Goal: Task Accomplishment & Management: Use online tool/utility

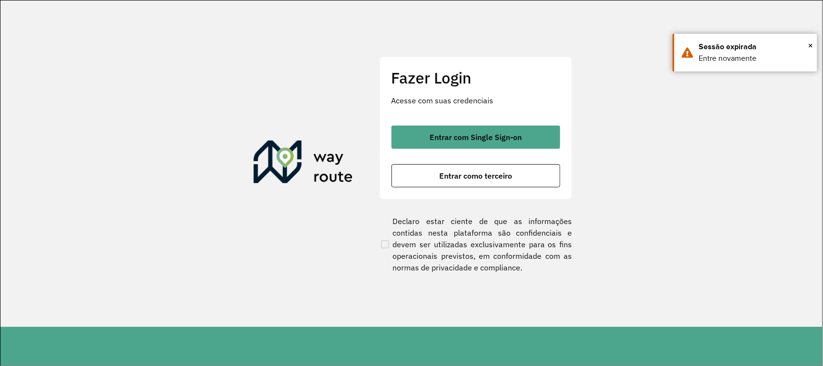
click at [496, 138] on span "Entrar com Single Sign-on" at bounding box center [476, 137] width 92 height 8
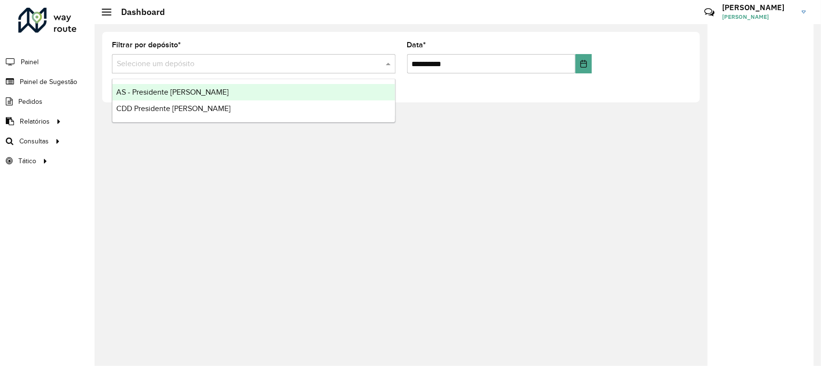
click at [256, 66] on input "text" at bounding box center [244, 64] width 255 height 12
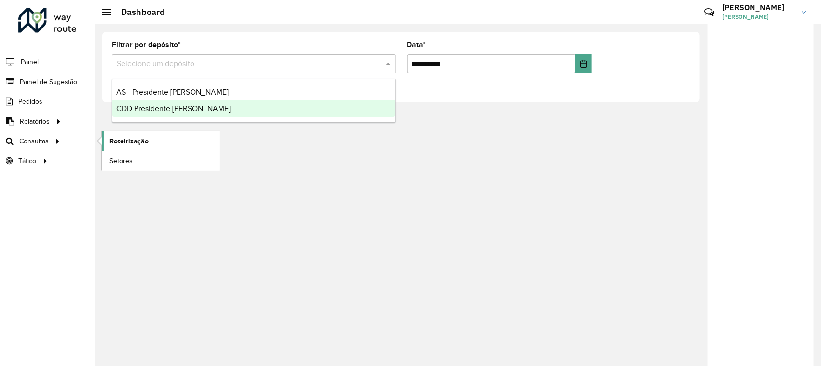
click at [120, 138] on span "Roteirização" at bounding box center [128, 141] width 39 height 10
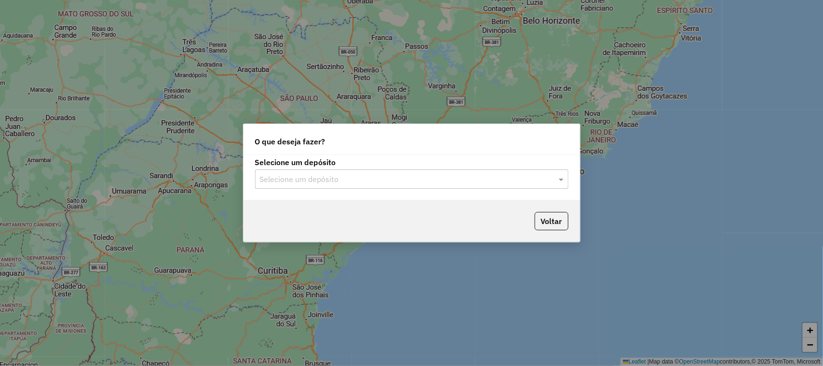
click at [475, 182] on input "text" at bounding box center [402, 180] width 285 height 12
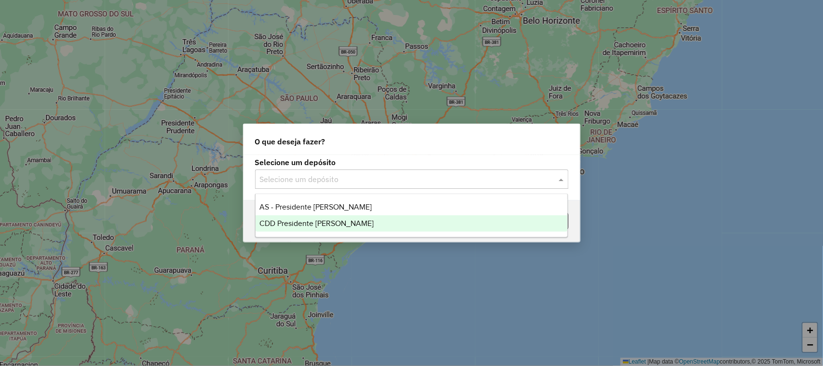
click at [359, 221] on div "CDD Presidente [PERSON_NAME]" at bounding box center [412, 223] width 313 height 16
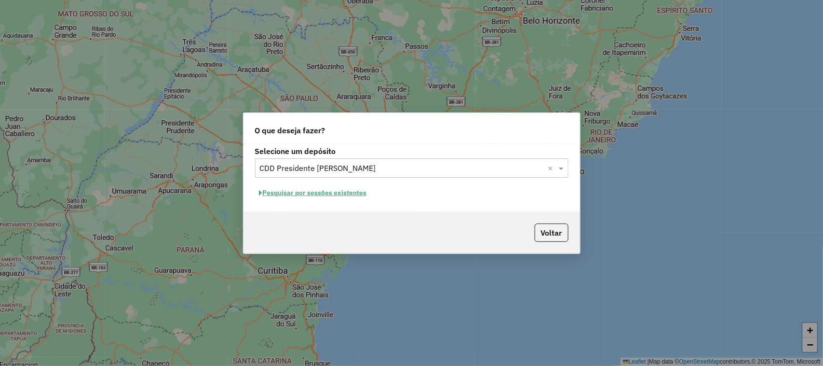
click at [333, 193] on button "Pesquisar por sessões existentes" at bounding box center [313, 192] width 116 height 15
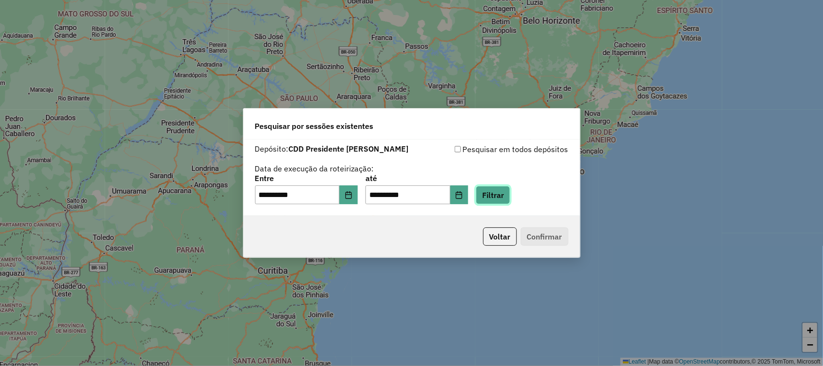
click at [510, 200] on button "Filtrar" at bounding box center [493, 195] width 34 height 18
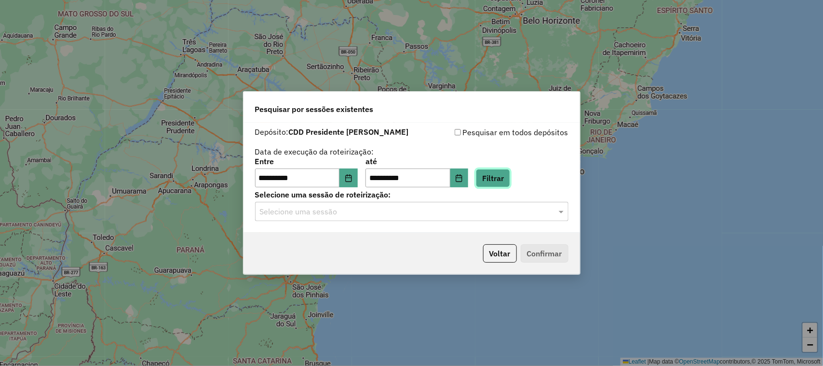
click at [476, 169] on button "Filtrar" at bounding box center [493, 178] width 34 height 18
click at [429, 222] on div "**********" at bounding box center [412, 177] width 337 height 110
click at [350, 209] on input "text" at bounding box center [402, 212] width 285 height 12
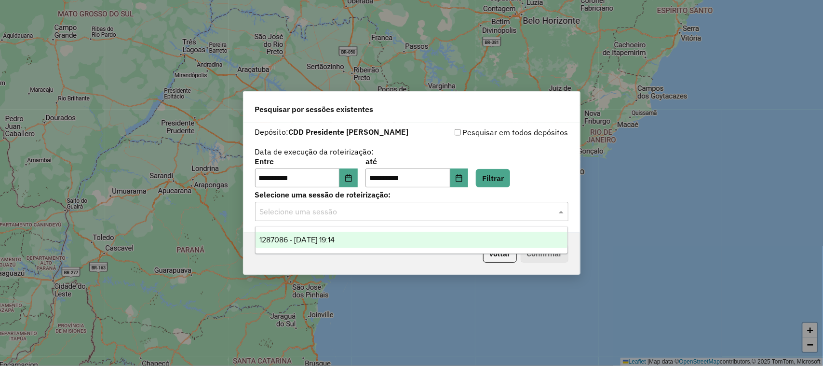
click at [319, 240] on span "1287086 - [DATE] 19:14" at bounding box center [296, 239] width 75 height 8
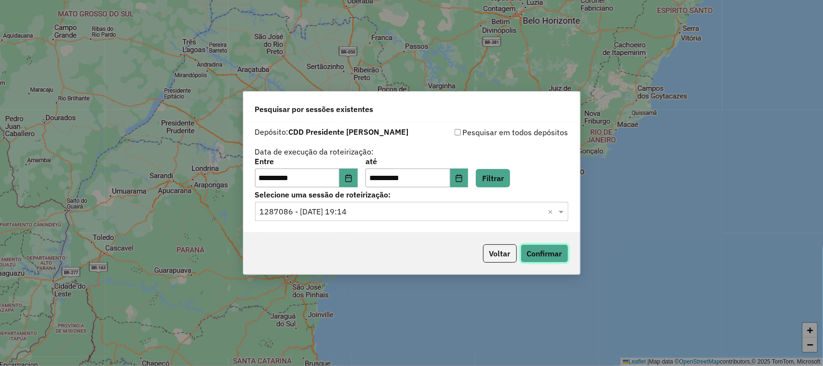
click at [531, 253] on button "Confirmar" at bounding box center [545, 253] width 48 height 18
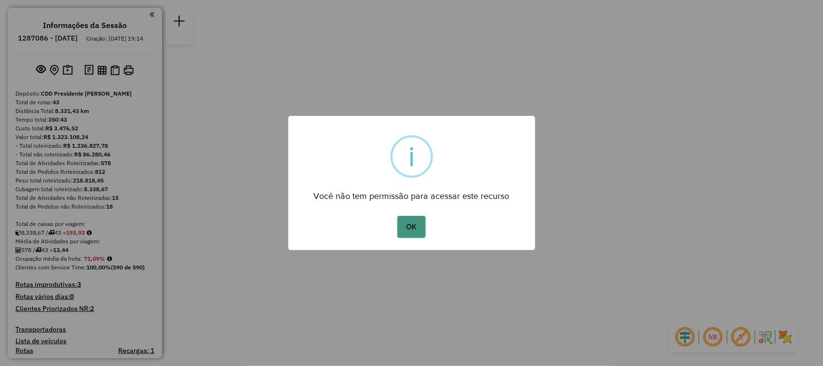
click at [421, 224] on button "OK" at bounding box center [411, 227] width 28 height 22
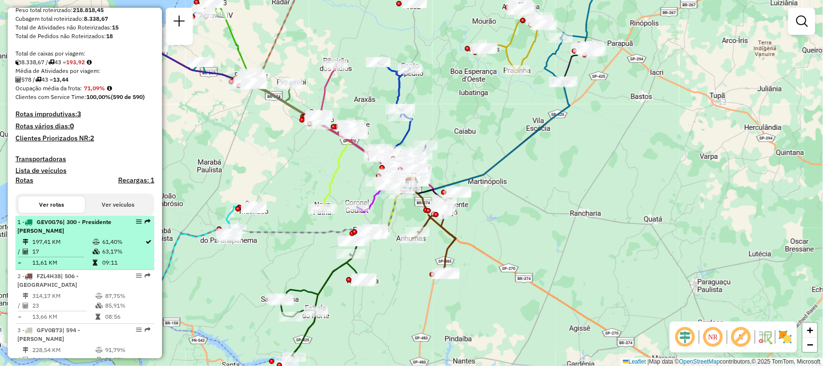
scroll to position [181, 0]
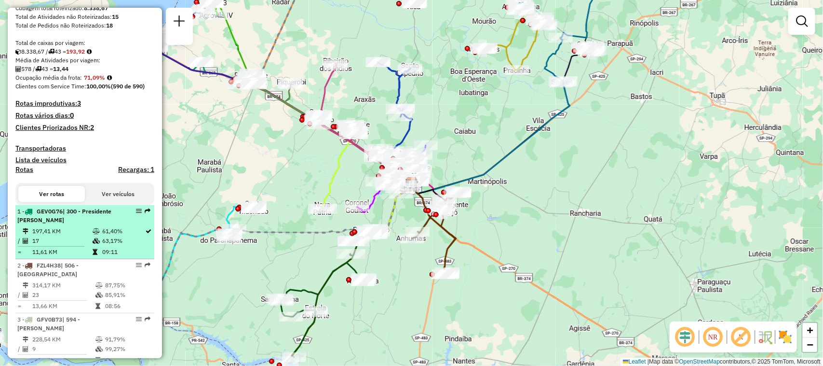
select select "**********"
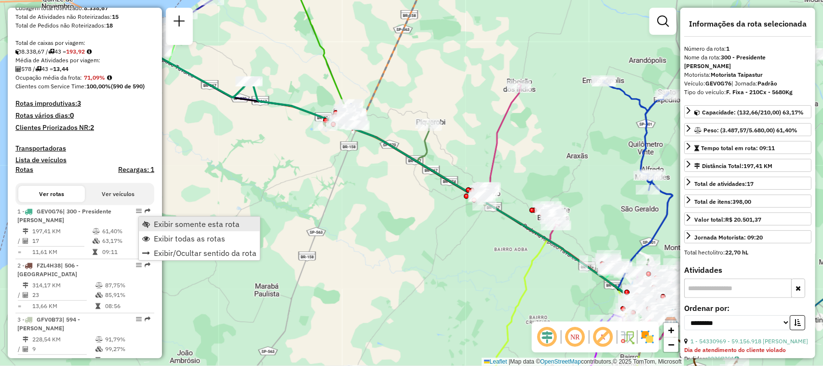
click at [161, 224] on span "Exibir somente esta rota" at bounding box center [197, 224] width 86 height 8
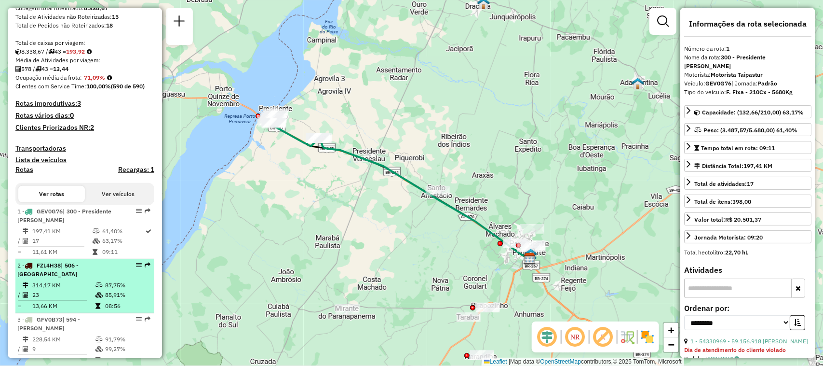
click at [136, 268] on em at bounding box center [139, 265] width 6 height 6
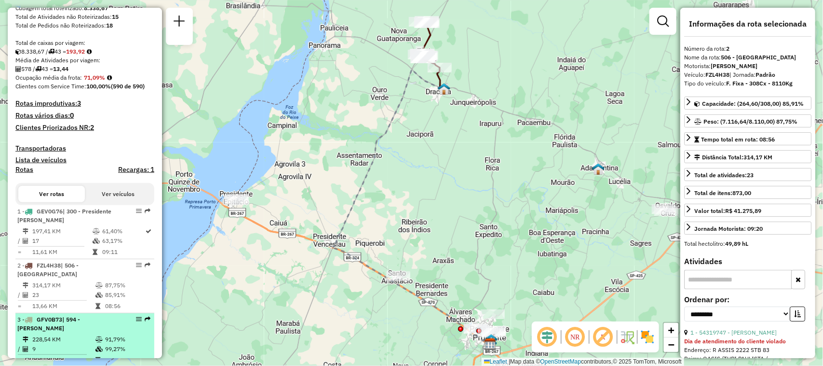
click at [138, 318] on em at bounding box center [139, 319] width 6 height 6
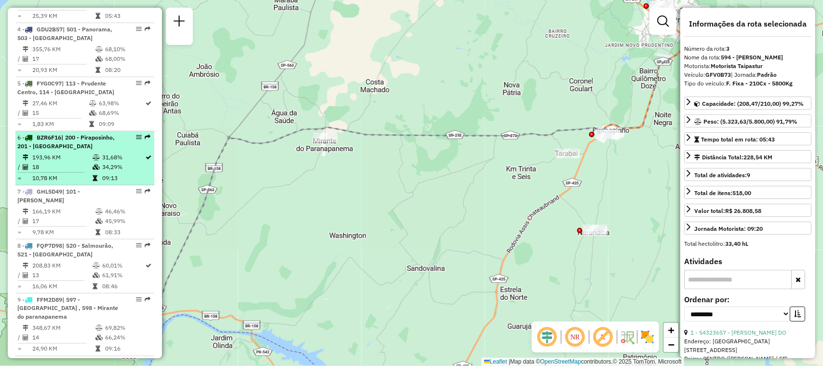
scroll to position [543, 0]
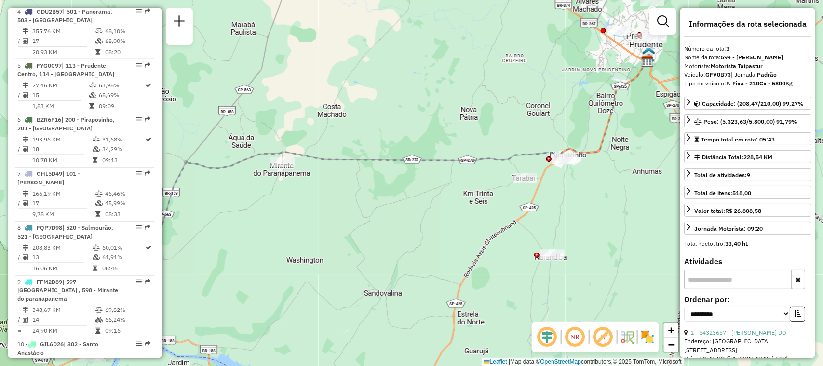
drag, startPoint x: 422, startPoint y: 102, endPoint x: 379, endPoint y: 126, distance: 49.5
click at [379, 126] on div "Janela de atendimento Grade de atendimento Capacidade Transportadoras Veículos …" at bounding box center [411, 183] width 823 height 366
click at [575, 334] on em at bounding box center [575, 336] width 23 height 23
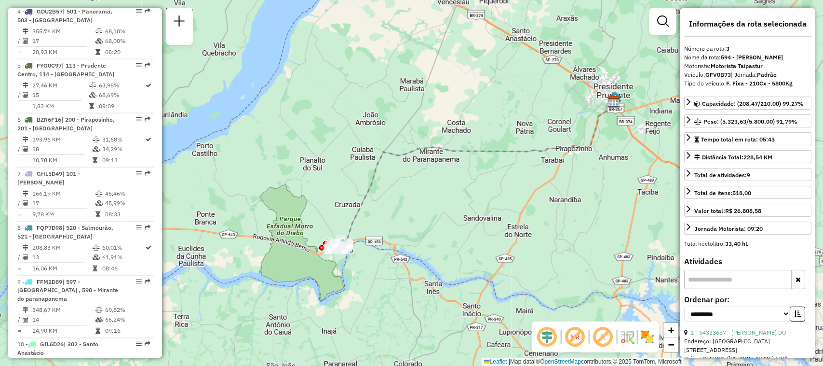
drag, startPoint x: 453, startPoint y: 254, endPoint x: 466, endPoint y: 203, distance: 52.8
click at [466, 203] on div "Janela de atendimento Grade de atendimento Capacidade Transportadoras Veículos …" at bounding box center [411, 183] width 823 height 366
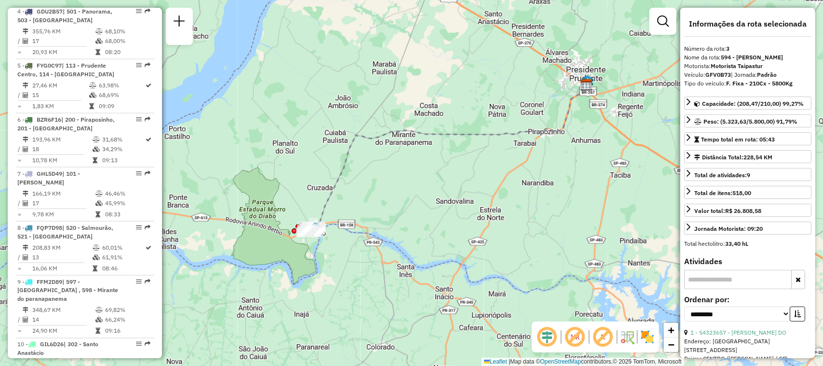
drag, startPoint x: 452, startPoint y: 241, endPoint x: 424, endPoint y: 224, distance: 32.3
click at [424, 224] on div "Janela de atendimento Grade de atendimento Capacidade Transportadoras Veículos …" at bounding box center [411, 183] width 823 height 366
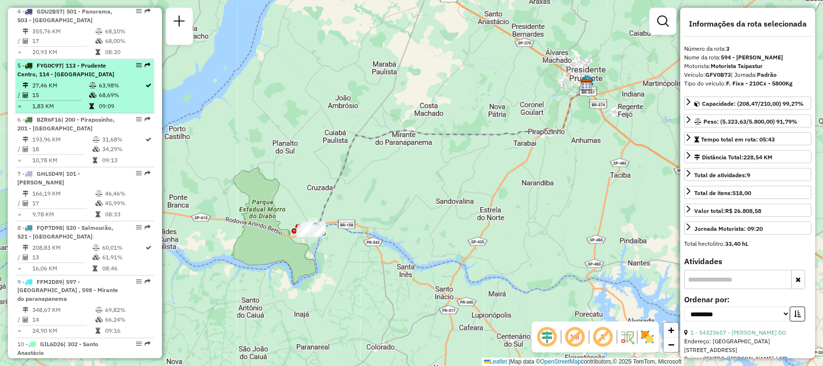
click at [137, 63] on em at bounding box center [139, 65] width 6 height 6
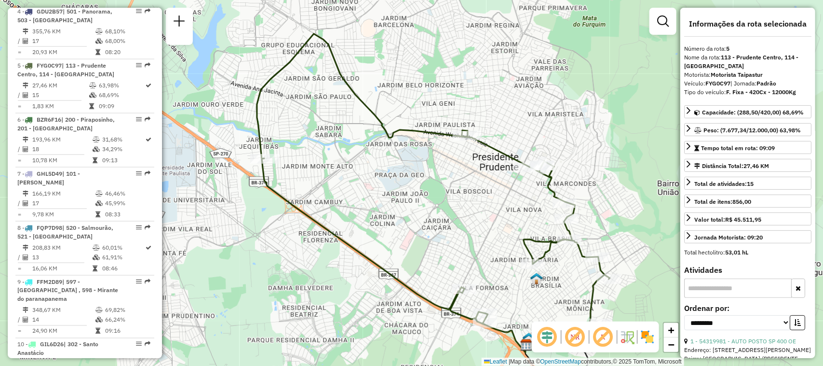
drag, startPoint x: 345, startPoint y: 140, endPoint x: 367, endPoint y: 168, distance: 35.4
click at [367, 168] on div "Janela de atendimento Grade de atendimento Capacidade Transportadoras Veículos …" at bounding box center [411, 183] width 823 height 366
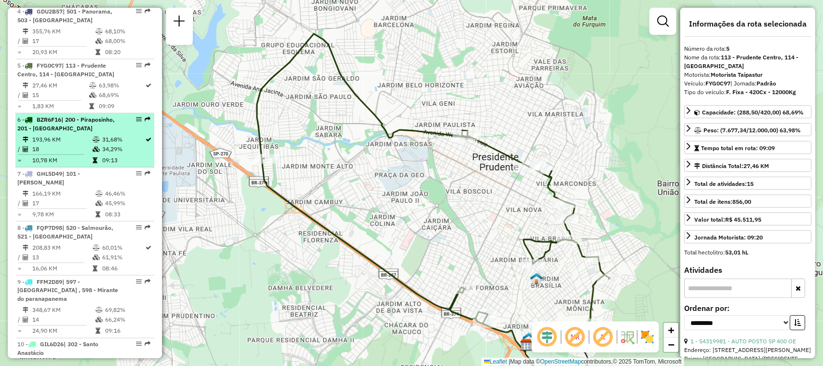
click at [137, 118] on em at bounding box center [139, 119] width 6 height 6
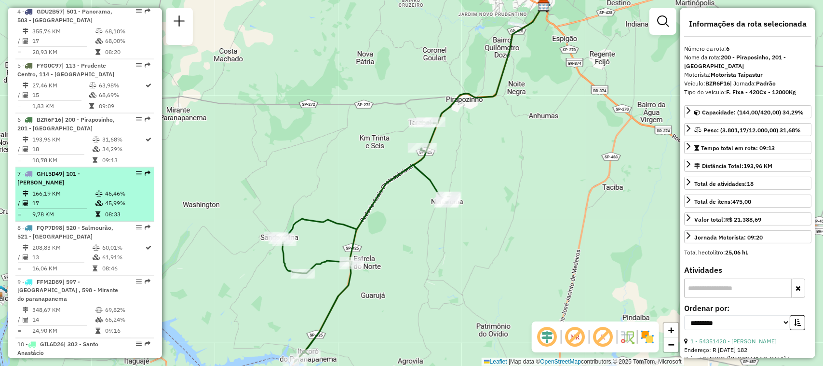
click at [137, 174] on em at bounding box center [139, 173] width 6 height 6
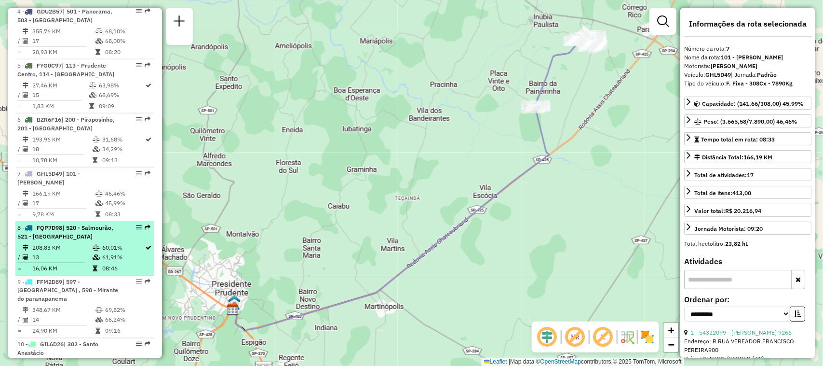
click at [136, 226] on em at bounding box center [139, 227] width 6 height 6
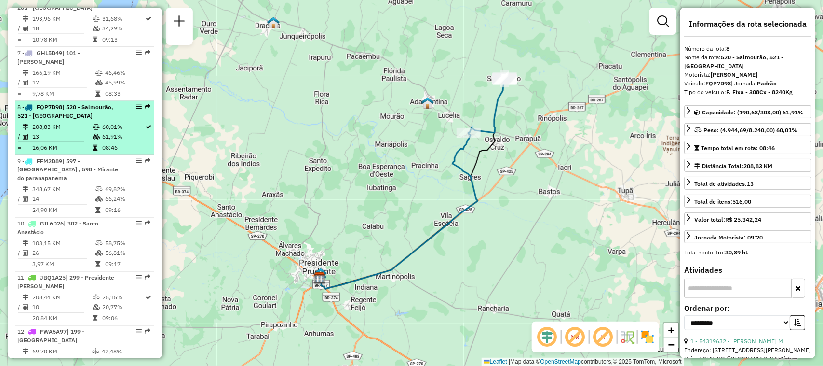
scroll to position [723, 0]
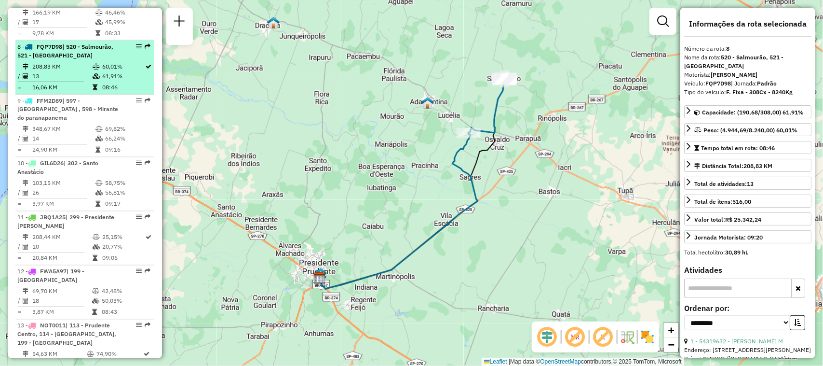
click at [136, 44] on em at bounding box center [139, 46] width 6 height 6
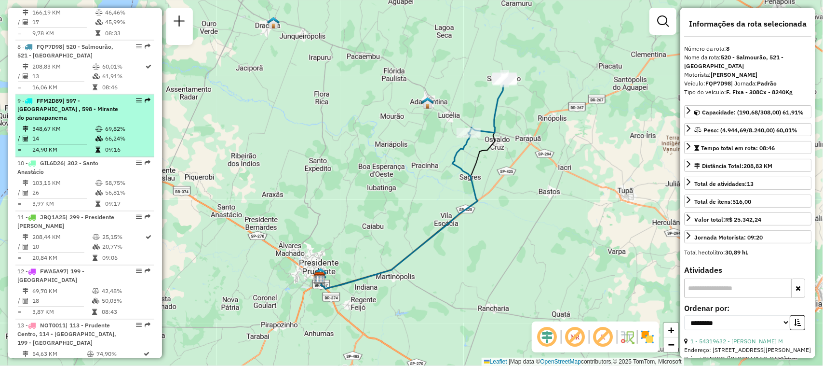
click at [136, 102] on em at bounding box center [139, 100] width 6 height 6
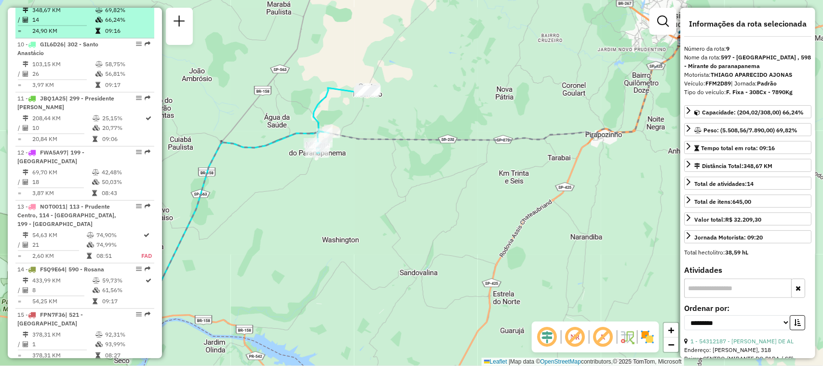
scroll to position [844, 0]
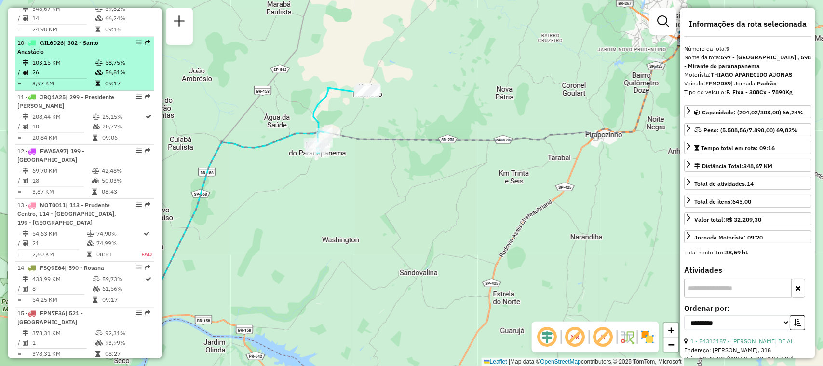
click at [136, 41] on em at bounding box center [139, 43] width 6 height 6
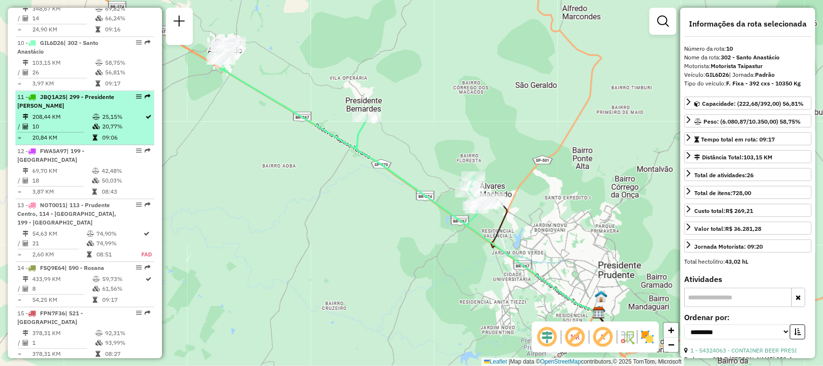
click at [136, 97] on em at bounding box center [139, 97] width 6 height 6
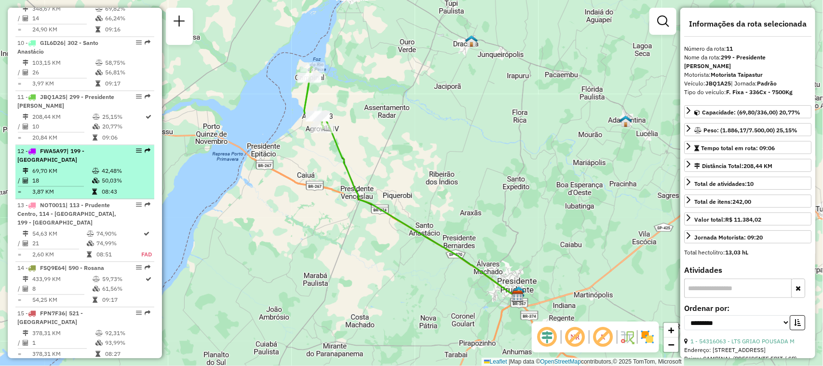
click at [136, 149] on em at bounding box center [139, 151] width 6 height 6
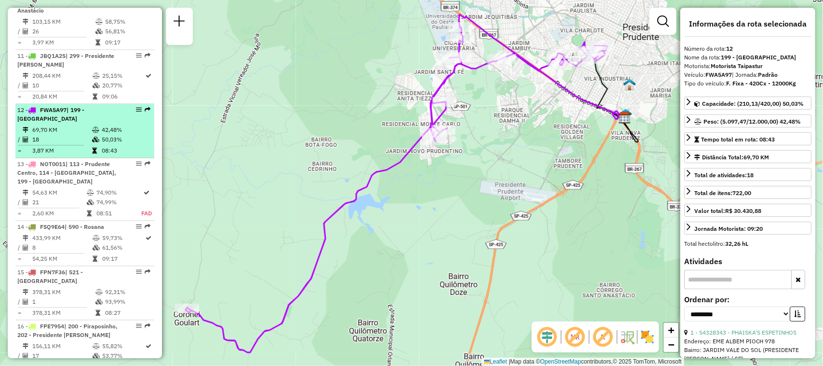
scroll to position [904, 0]
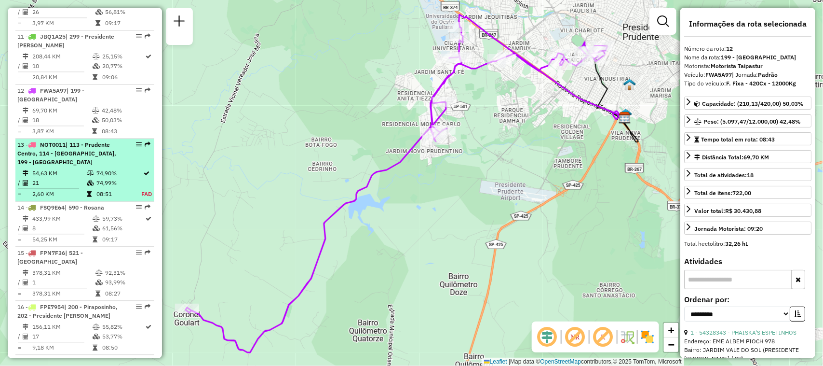
click at [136, 145] on em at bounding box center [139, 144] width 6 height 6
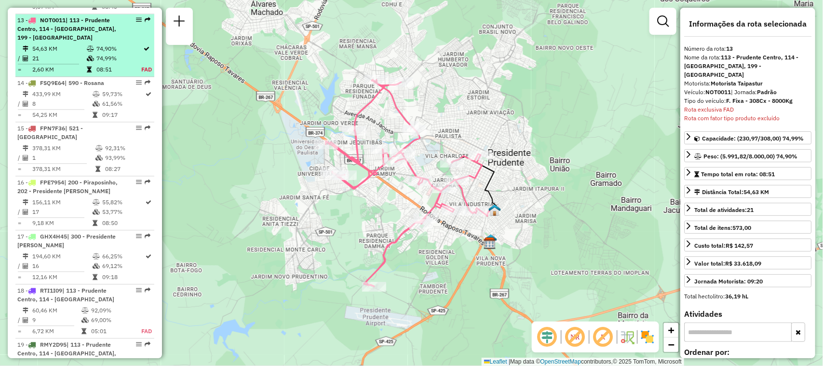
scroll to position [1035, 0]
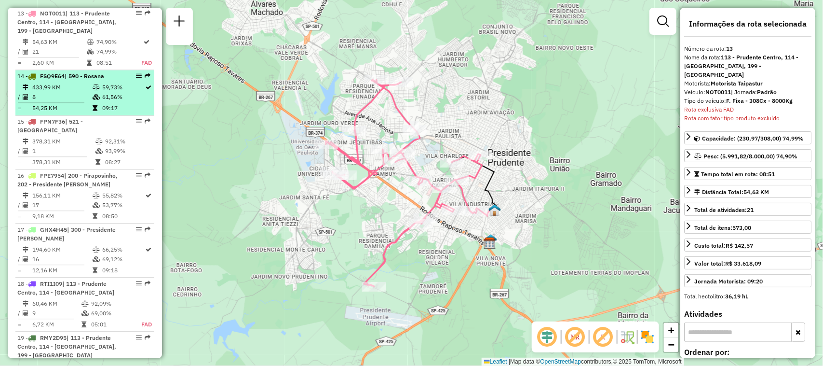
click at [136, 77] on em at bounding box center [139, 76] width 6 height 6
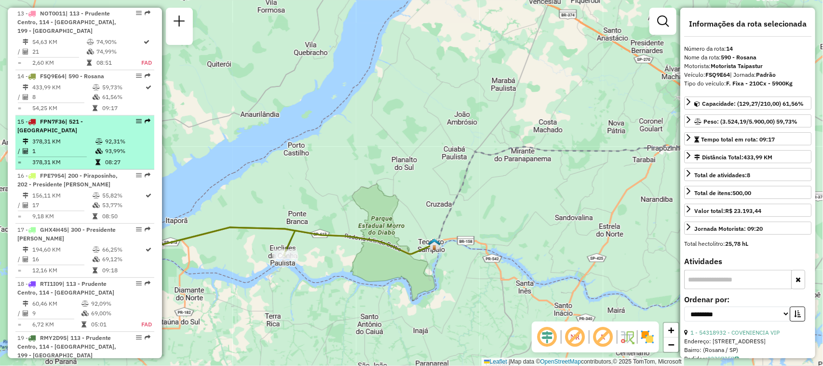
click at [136, 120] on em at bounding box center [139, 121] width 6 height 6
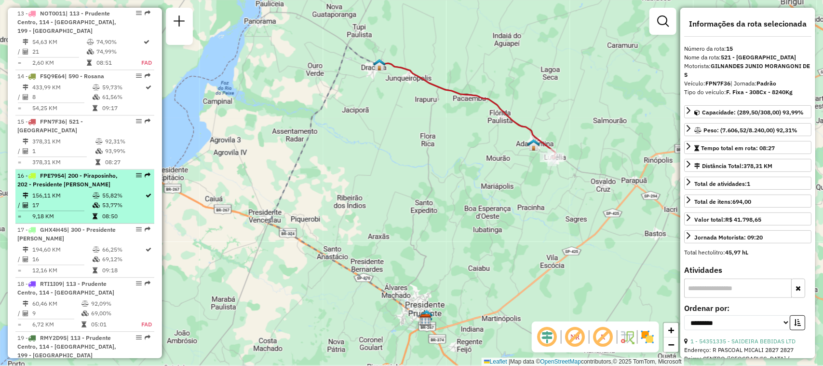
click at [137, 172] on em at bounding box center [139, 175] width 6 height 6
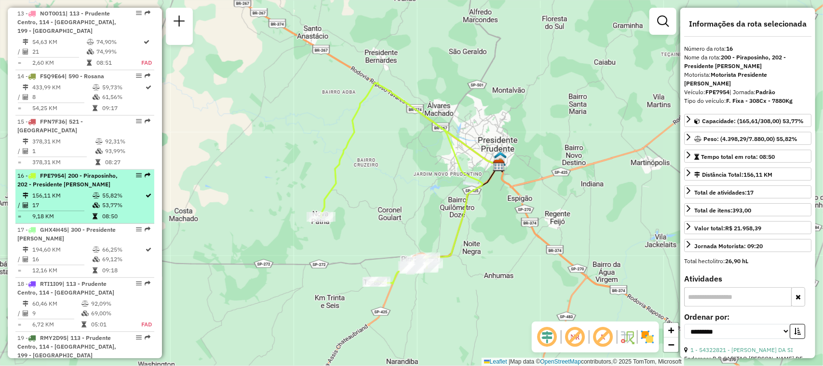
click at [136, 172] on em at bounding box center [139, 175] width 6 height 6
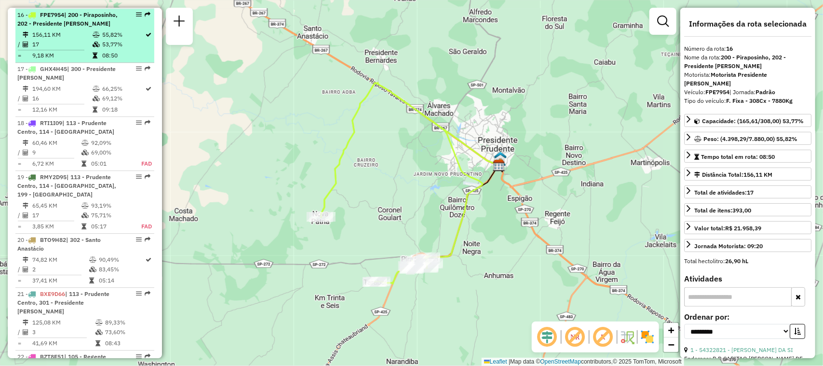
scroll to position [1216, 0]
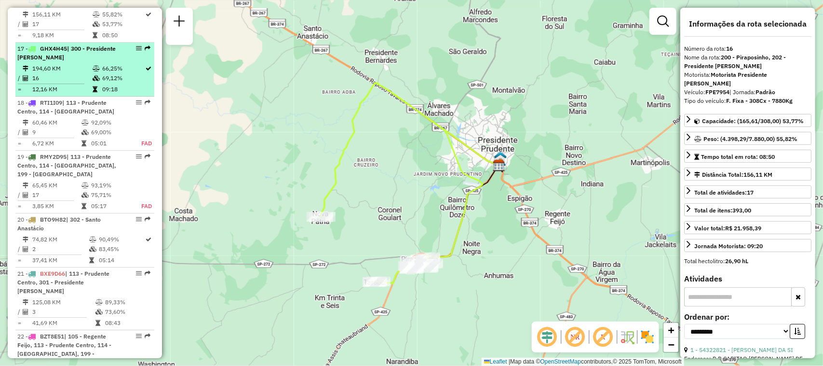
click at [137, 49] on em at bounding box center [139, 48] width 6 height 6
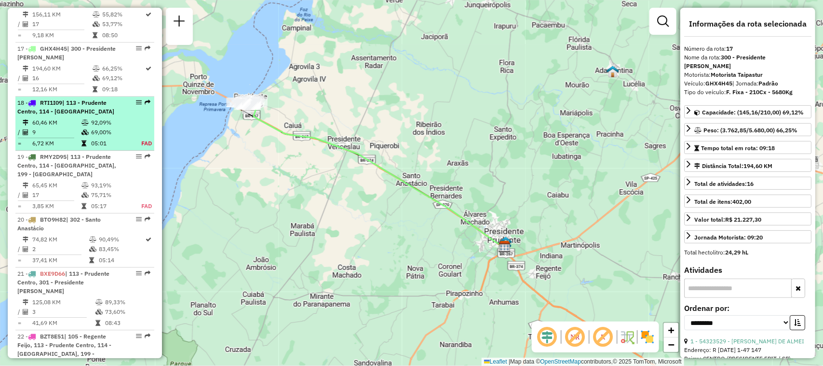
click at [138, 104] on em at bounding box center [139, 102] width 6 height 6
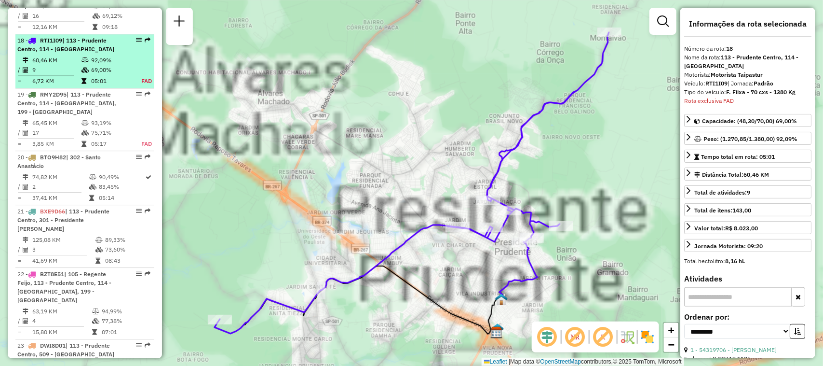
scroll to position [1305, 0]
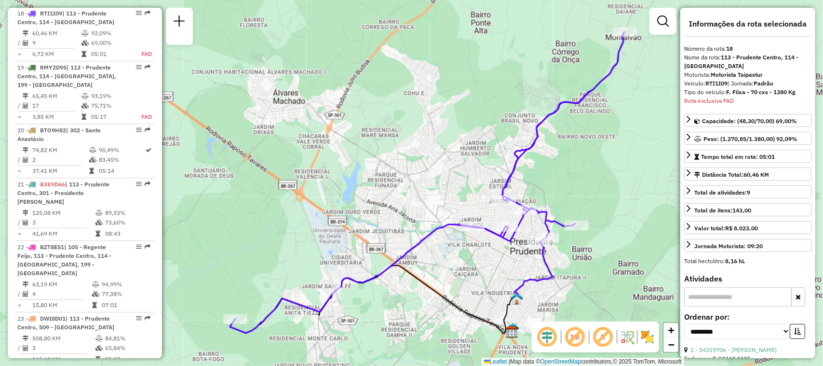
drag, startPoint x: 367, startPoint y: 157, endPoint x: 382, endPoint y: 157, distance: 15.4
click at [382, 157] on div "Janela de atendimento Grade de atendimento Capacidade Transportadoras Veículos …" at bounding box center [411, 183] width 823 height 366
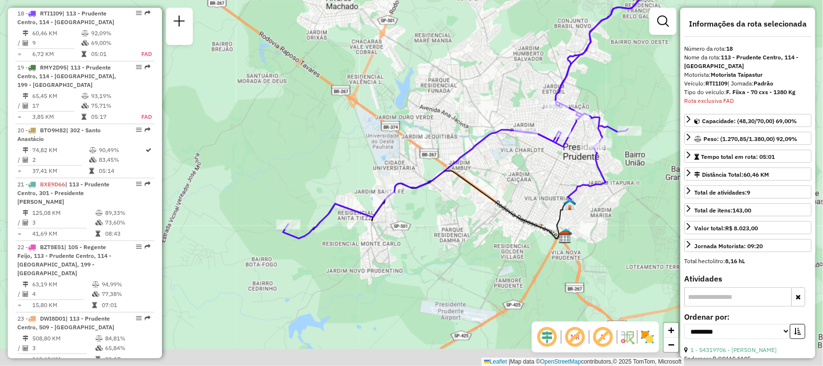
drag, startPoint x: 287, startPoint y: 324, endPoint x: 345, endPoint y: 225, distance: 114.7
click at [345, 225] on div "Janela de atendimento Grade de atendimento Capacidade Transportadoras Veículos …" at bounding box center [411, 183] width 823 height 366
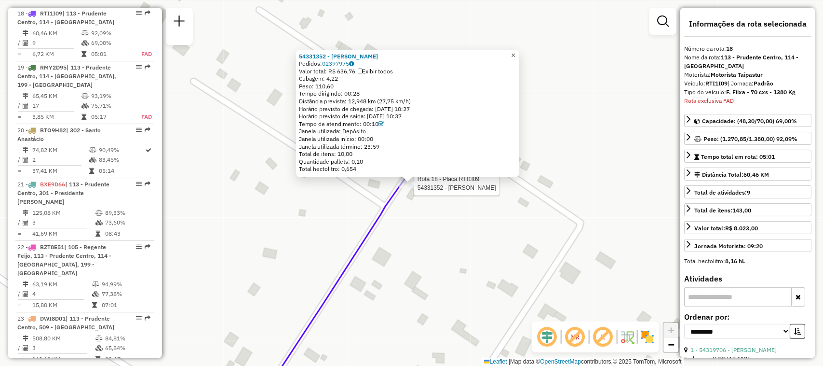
click at [516, 51] on span "×" at bounding box center [513, 55] width 4 height 8
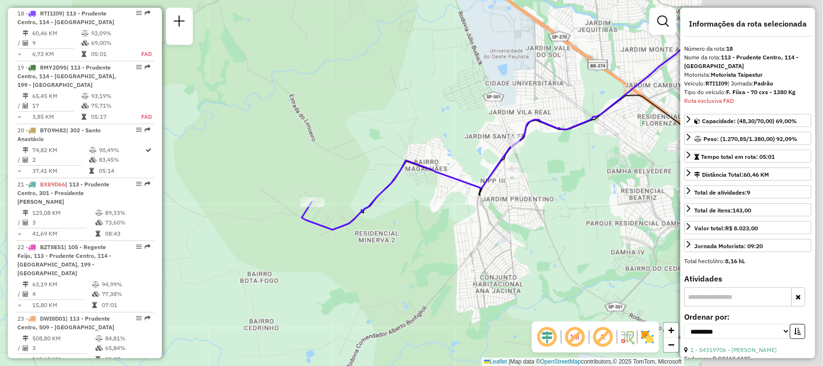
drag, startPoint x: 603, startPoint y: 222, endPoint x: 343, endPoint y: 209, distance: 260.3
click at [347, 209] on div "Janela de atendimento Grade de atendimento Capacidade Transportadoras Veículos …" at bounding box center [411, 183] width 823 height 366
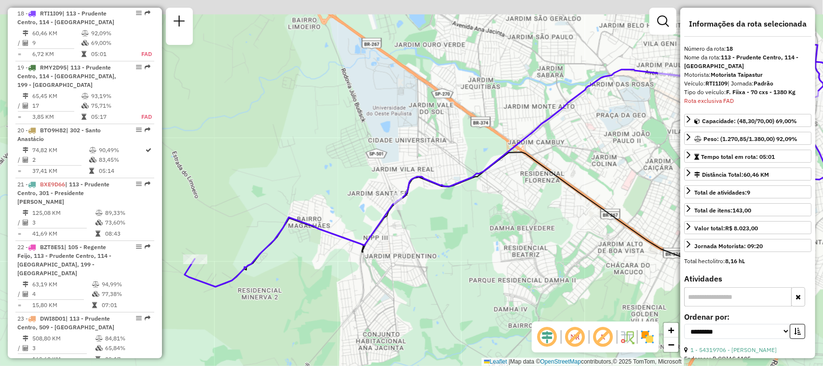
drag, startPoint x: 603, startPoint y: 106, endPoint x: 392, endPoint y: 274, distance: 269.8
click at [393, 274] on icon at bounding box center [471, 220] width 573 height 136
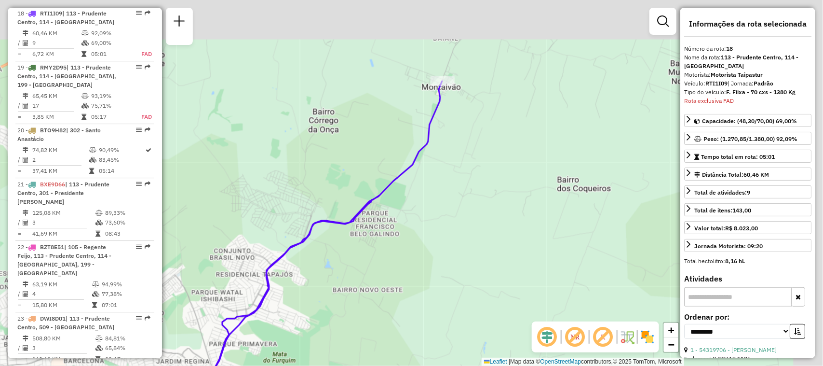
drag, startPoint x: 504, startPoint y: 129, endPoint x: 431, endPoint y: 212, distance: 111.4
click at [431, 212] on div "Rota 18 - Placa RTI1I09 54319706 - ADRIANA CRISTINA ICH Janela de atendimento G…" at bounding box center [411, 183] width 823 height 366
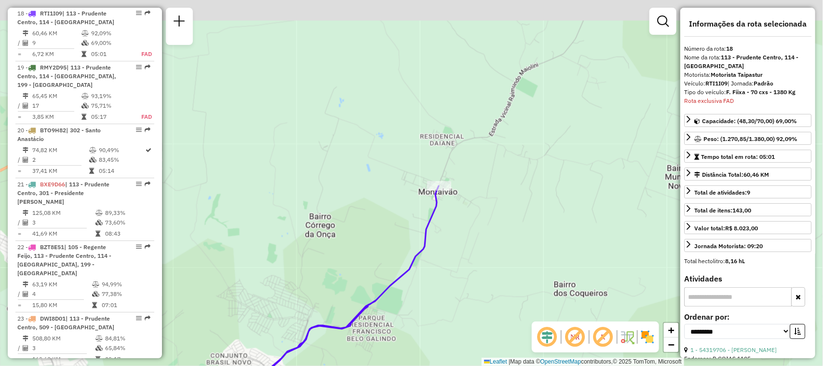
drag, startPoint x: 435, startPoint y: 195, endPoint x: 435, endPoint y: 252, distance: 56.4
click at [435, 252] on div "Rota 18 - Placa RTI1I09 54319706 - ADRIANA CRISTINA ICH Janela de atendimento G…" at bounding box center [411, 183] width 823 height 366
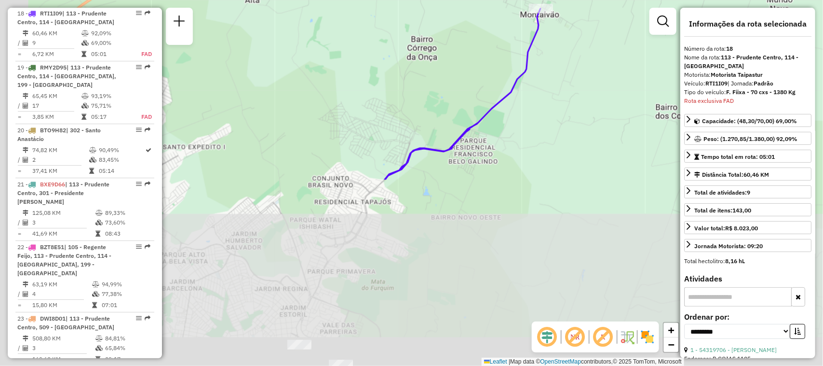
drag, startPoint x: 463, startPoint y: 304, endPoint x: 572, endPoint y: 71, distance: 256.5
click at [572, 71] on div "Rota 18 - Placa RTI1I09 54319706 - ADRIANA CRISTINA ICH Janela de atendimento G…" at bounding box center [411, 183] width 823 height 366
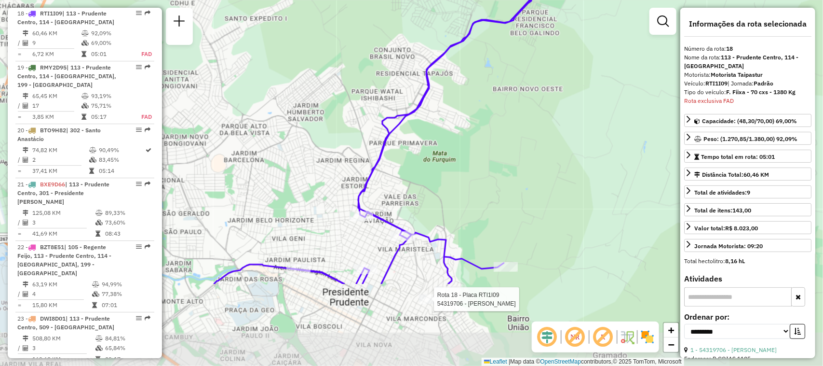
drag, startPoint x: 421, startPoint y: 281, endPoint x: 474, endPoint y: 162, distance: 130.8
click at [474, 162] on div "Rota 18 - Placa RTI1I09 54319706 - ADRIANA CRISTINA ICH Janela de atendimento G…" at bounding box center [411, 183] width 823 height 366
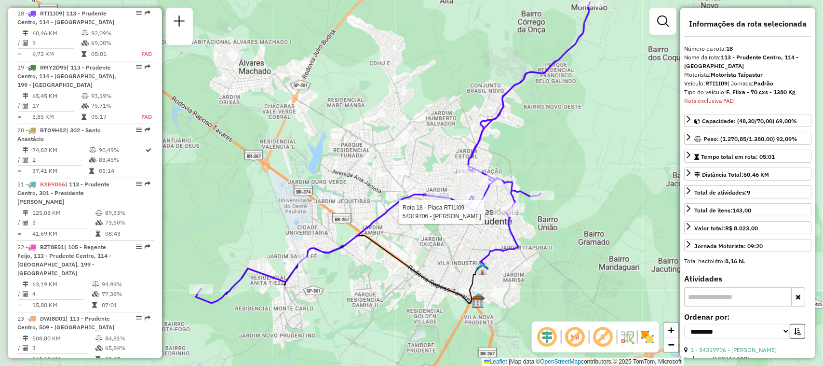
drag, startPoint x: 584, startPoint y: 181, endPoint x: 613, endPoint y: 167, distance: 31.7
click at [613, 167] on div "Rota 18 - Placa RTI1I09 54319706 - ADRIANA CRISTINA ICH Janela de atendimento G…" at bounding box center [411, 183] width 823 height 366
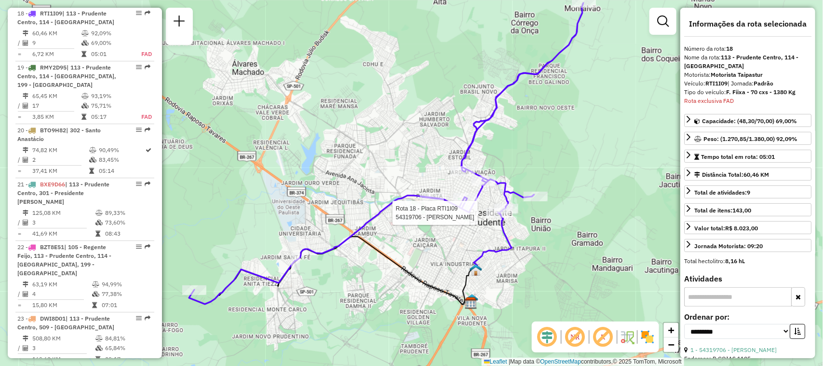
drag, startPoint x: 555, startPoint y: 157, endPoint x: 548, endPoint y: 158, distance: 6.8
click at [548, 158] on div "Rota 18 - Placa RTI1I09 54319706 - ADRIANA CRISTINA ICH Janela de atendimento G…" at bounding box center [411, 183] width 823 height 366
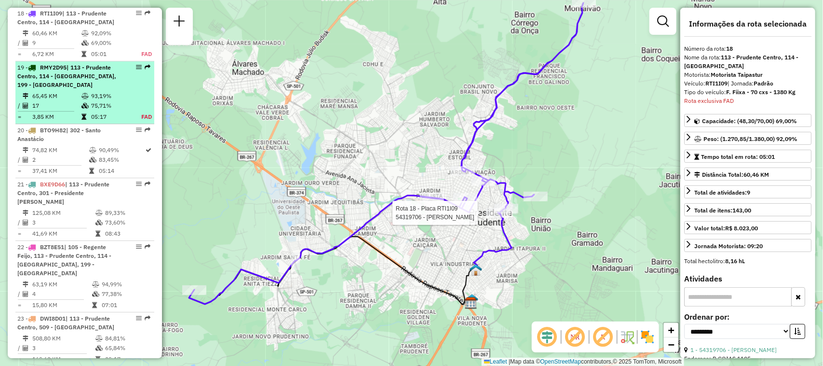
click at [137, 67] on em at bounding box center [139, 67] width 6 height 6
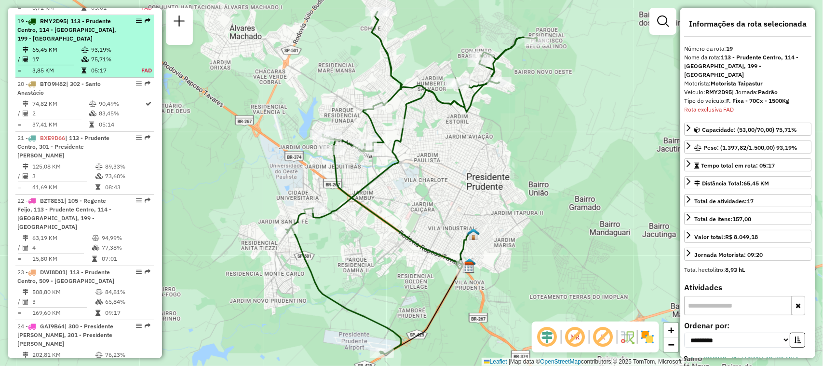
scroll to position [1360, 0]
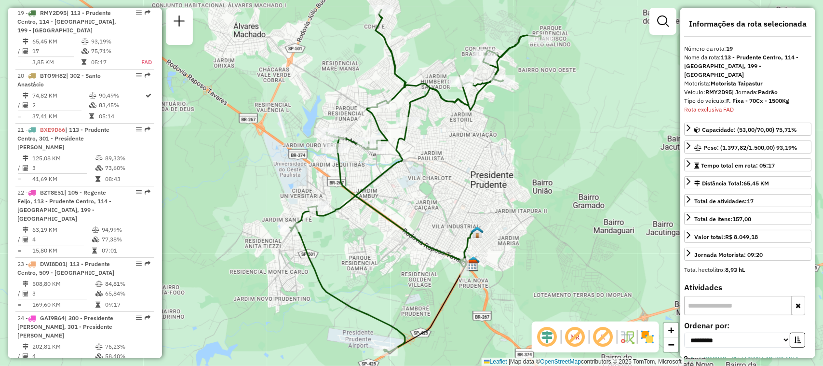
click at [518, 204] on div "Janela de atendimento Grade de atendimento Capacidade Transportadoras Veículos …" at bounding box center [411, 183] width 823 height 366
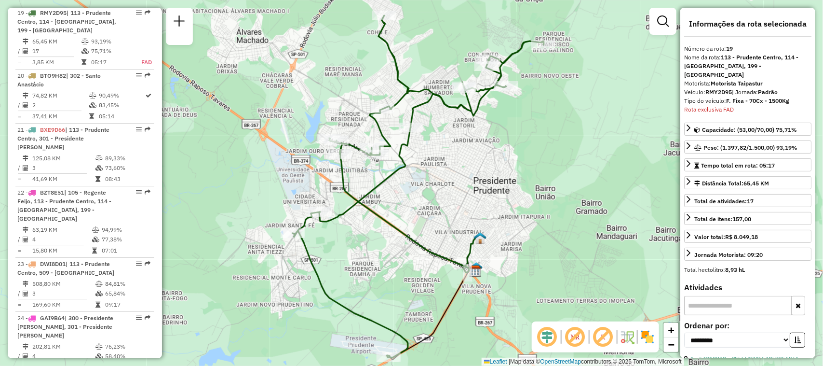
drag, startPoint x: 551, startPoint y: 184, endPoint x: 554, endPoint y: 190, distance: 6.5
click at [554, 190] on div "Janela de atendimento Grade de atendimento Capacidade Transportadoras Veículos …" at bounding box center [411, 183] width 823 height 366
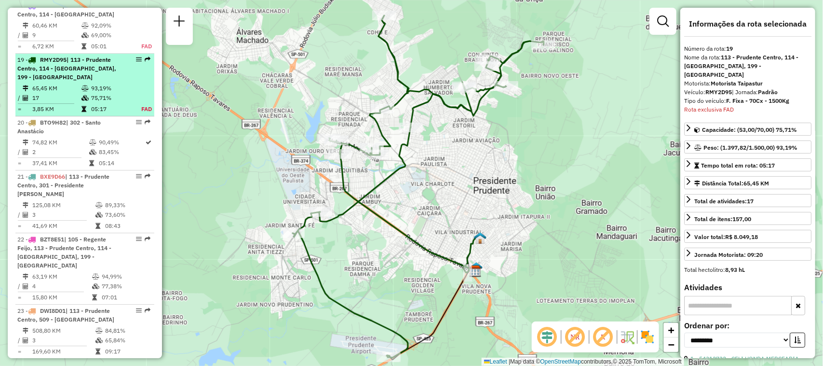
scroll to position [1300, 0]
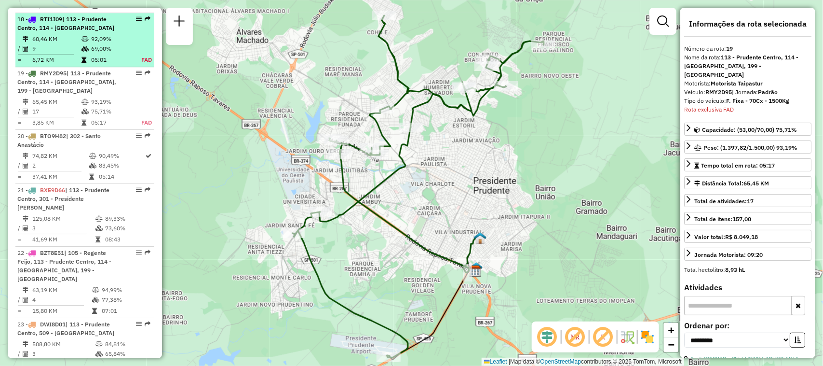
click at [136, 17] on em at bounding box center [139, 19] width 6 height 6
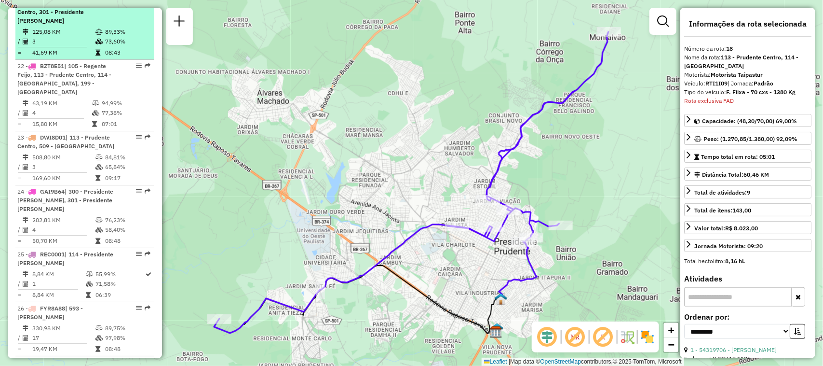
scroll to position [1547, 0]
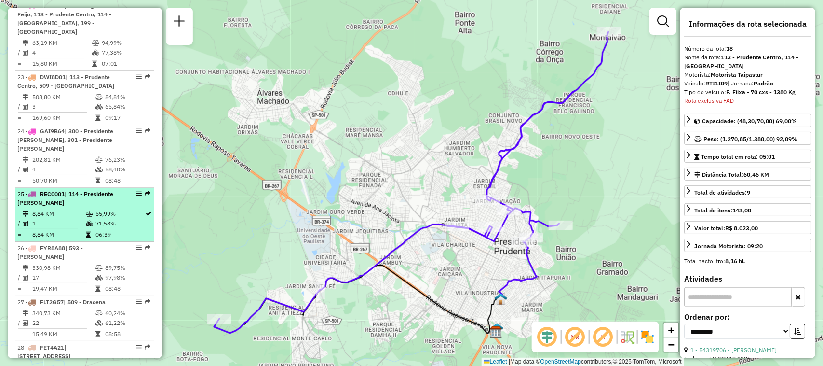
click at [136, 190] on em at bounding box center [139, 193] width 6 height 6
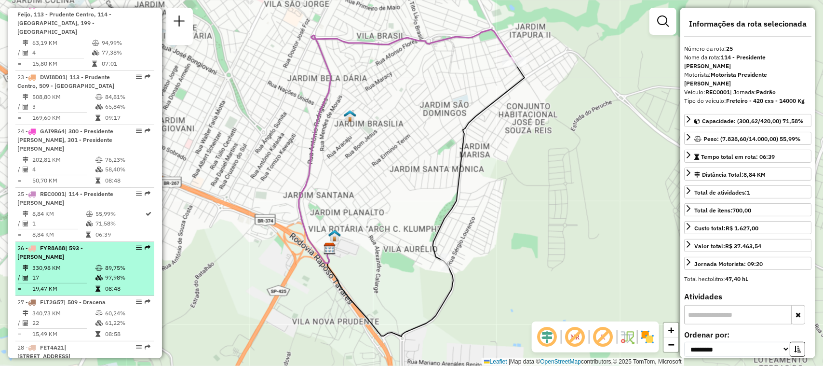
click at [136, 245] on em at bounding box center [139, 248] width 6 height 6
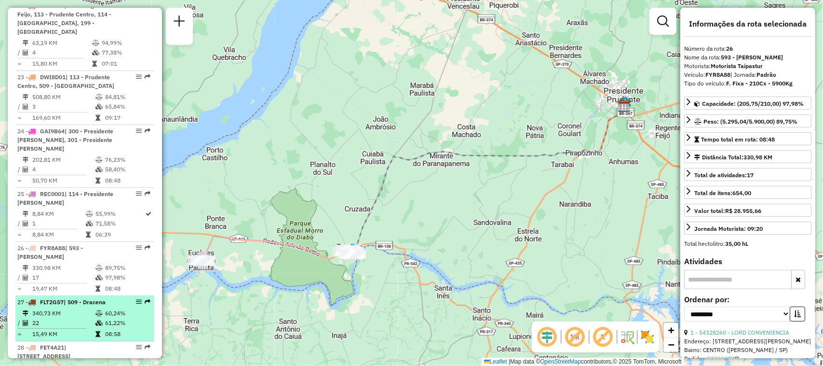
click at [139, 299] on em at bounding box center [139, 302] width 6 height 6
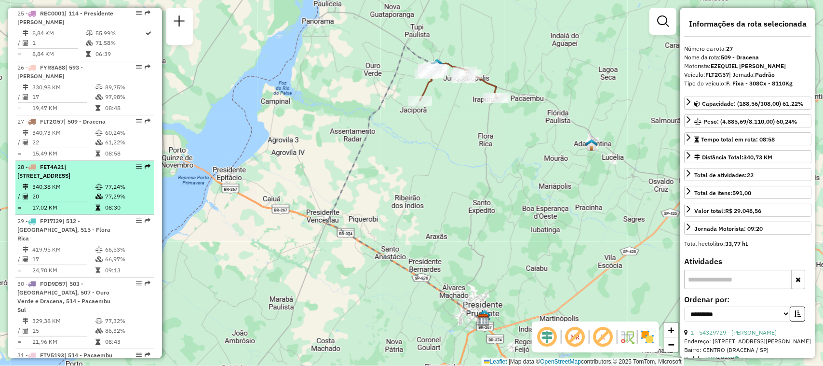
scroll to position [1727, 0]
click at [136, 163] on em at bounding box center [139, 166] width 6 height 6
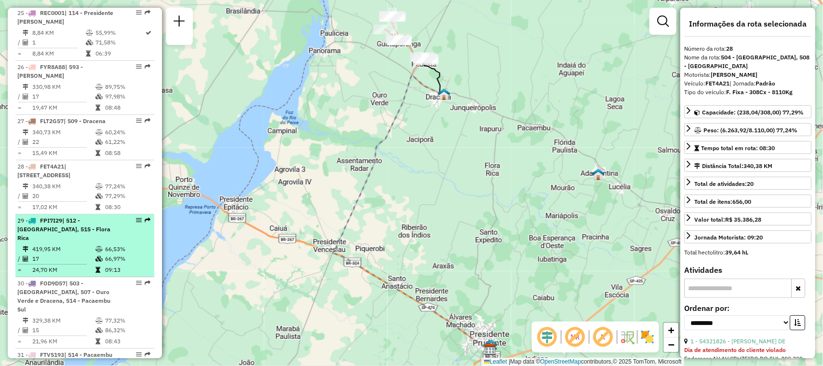
click at [136, 217] on em at bounding box center [139, 220] width 6 height 6
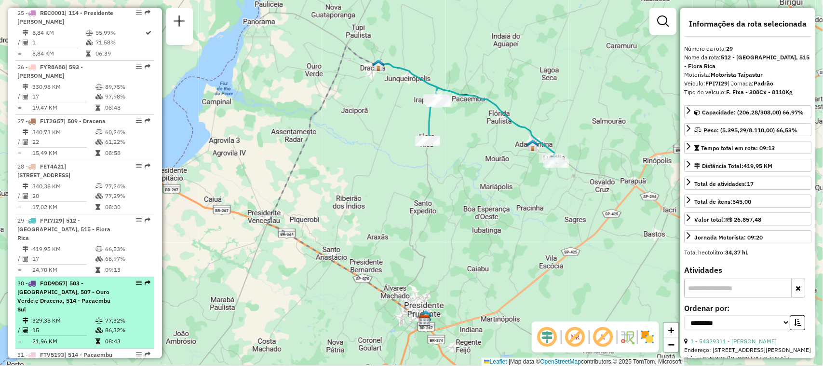
click at [136, 280] on em at bounding box center [139, 283] width 6 height 6
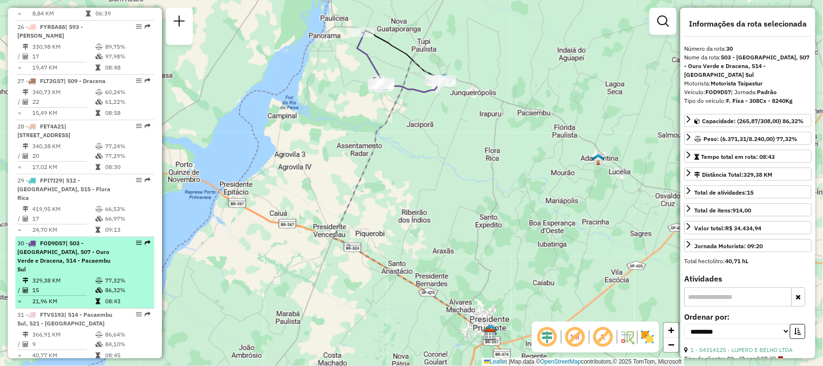
scroll to position [1788, 0]
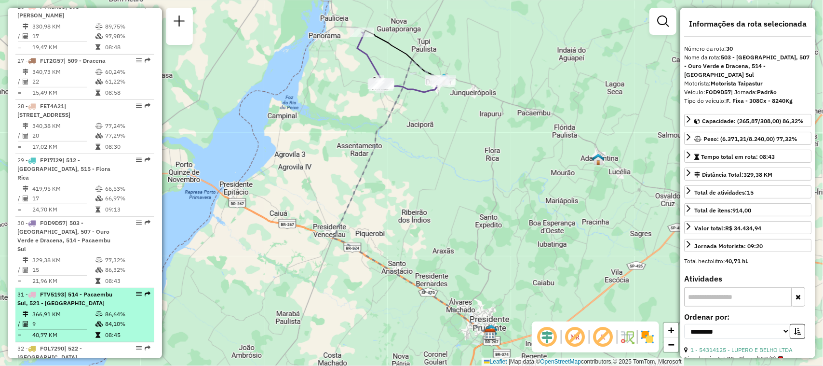
click at [136, 291] on em at bounding box center [139, 294] width 6 height 6
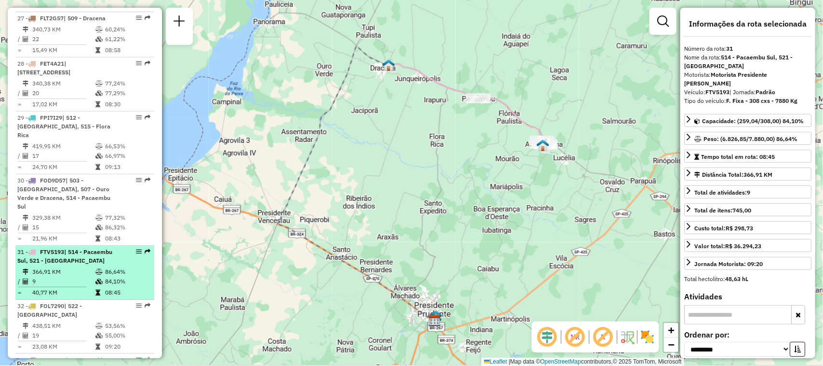
scroll to position [1848, 0]
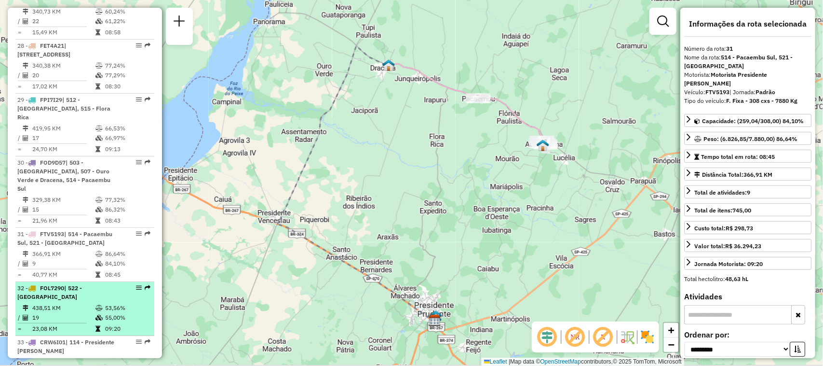
click at [137, 285] on em at bounding box center [139, 288] width 6 height 6
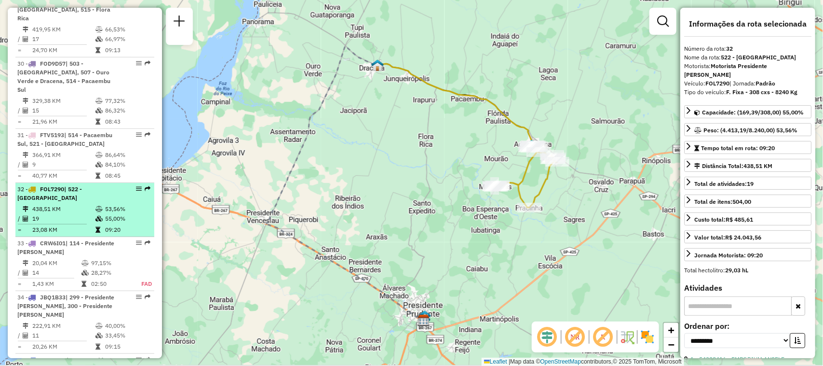
scroll to position [1969, 0]
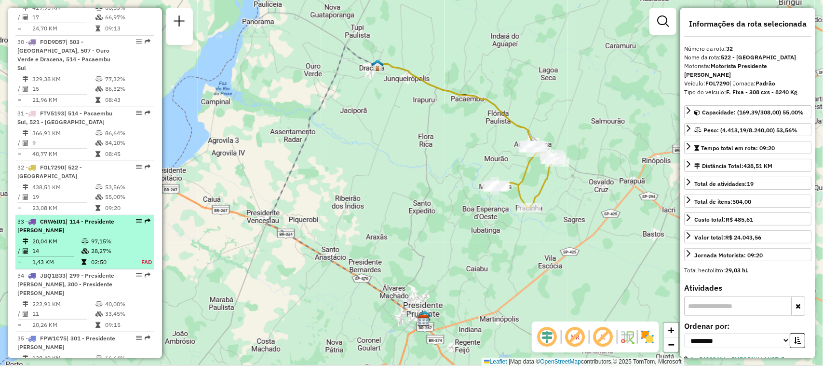
click at [137, 218] on em at bounding box center [139, 221] width 6 height 6
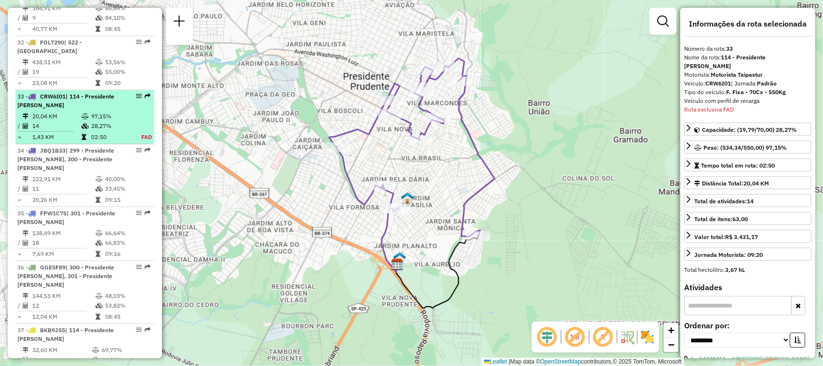
scroll to position [2134, 0]
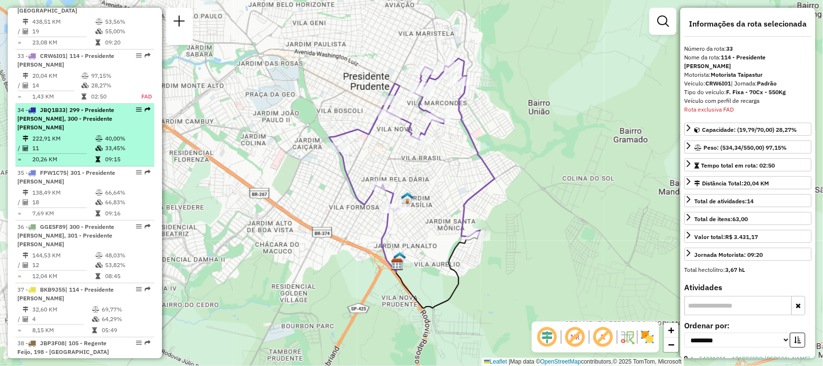
click at [136, 107] on em at bounding box center [139, 110] width 6 height 6
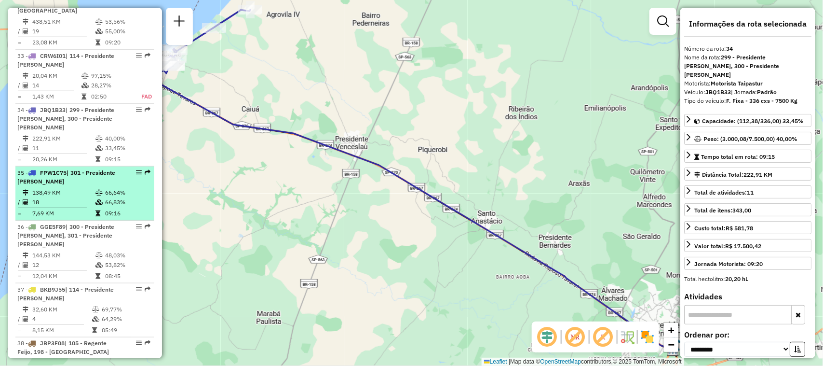
click at [136, 169] on em at bounding box center [139, 172] width 6 height 6
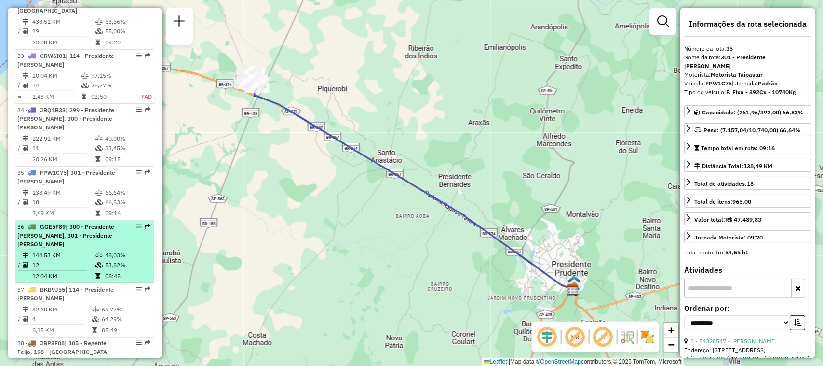
click at [136, 223] on em at bounding box center [139, 226] width 6 height 6
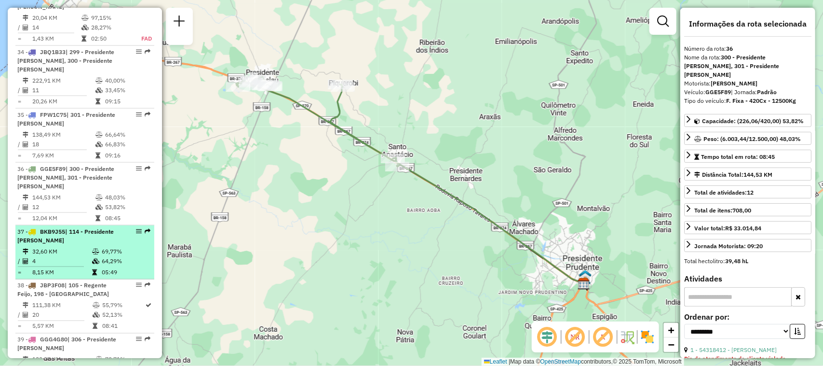
scroll to position [2255, 0]
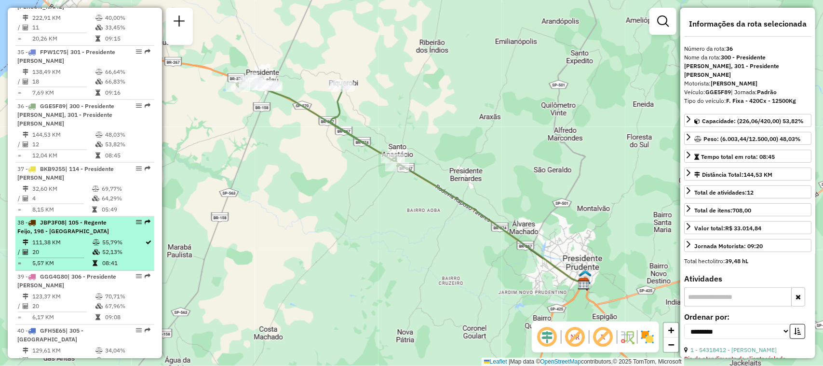
click at [136, 219] on em at bounding box center [139, 222] width 6 height 6
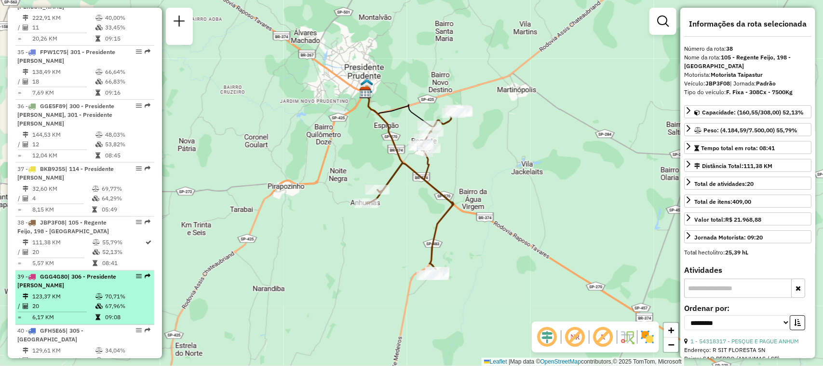
click at [136, 273] on em at bounding box center [139, 276] width 6 height 6
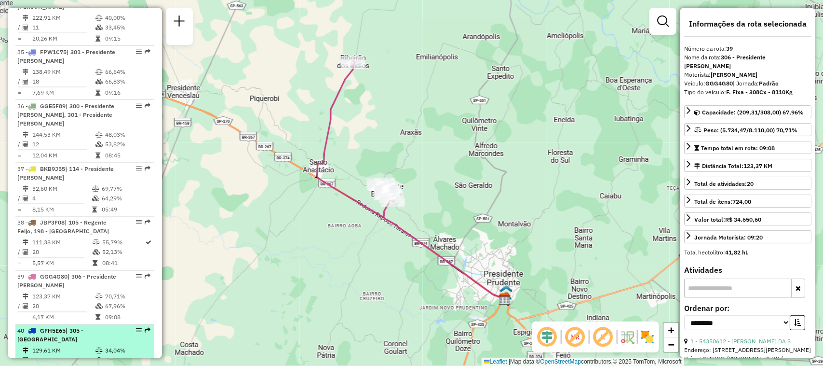
click at [136, 327] on em at bounding box center [139, 330] width 6 height 6
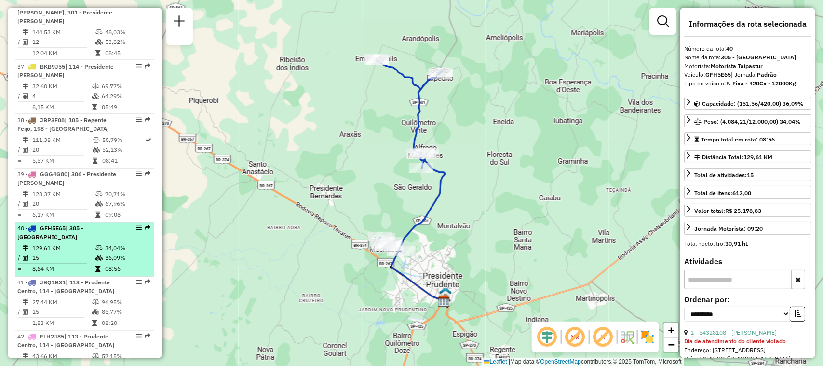
scroll to position [2375, 0]
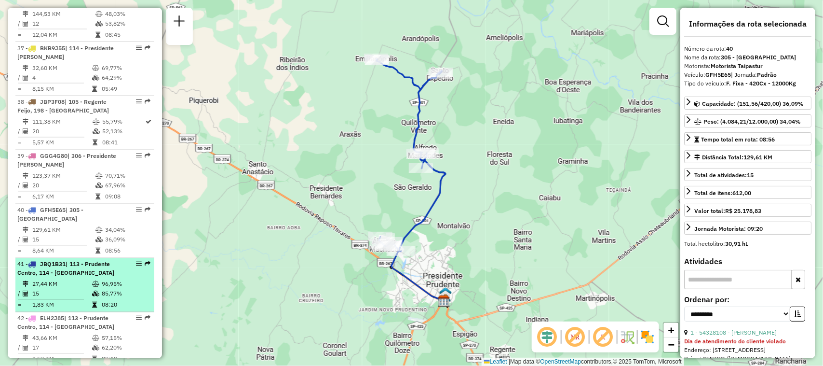
click at [136, 261] on em at bounding box center [139, 264] width 6 height 6
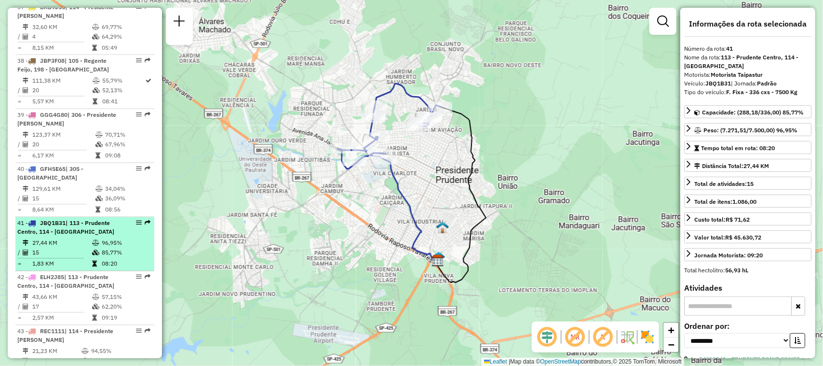
scroll to position [2435, 0]
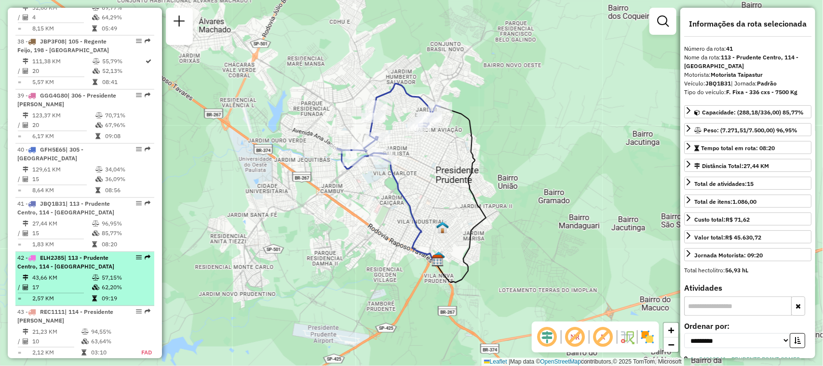
click at [136, 255] on em at bounding box center [139, 258] width 6 height 6
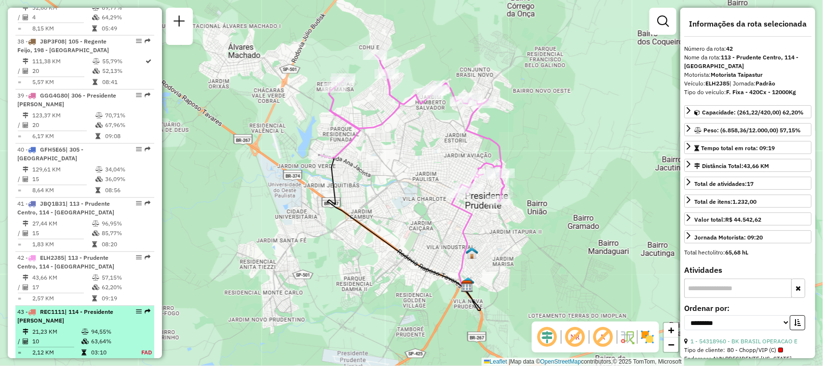
click at [131, 309] on div at bounding box center [136, 312] width 29 height 6
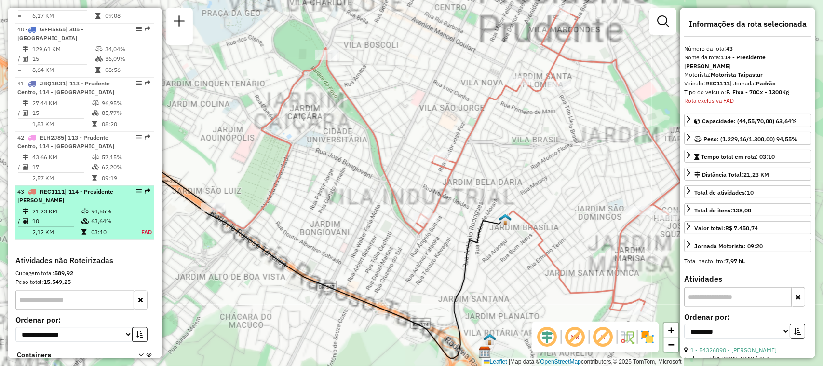
scroll to position [2556, 0]
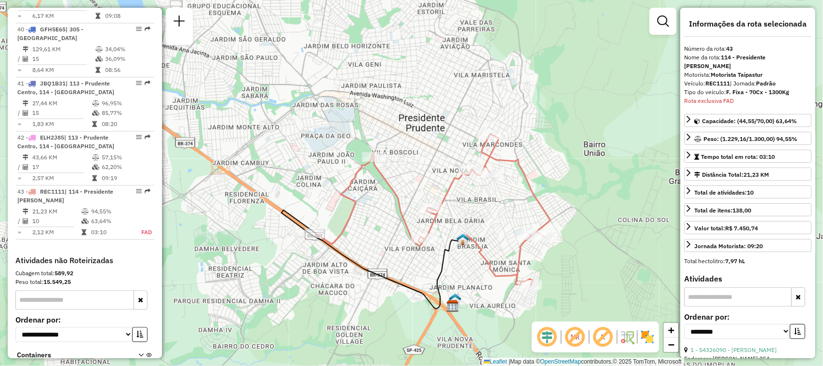
click at [582, 336] on em at bounding box center [575, 336] width 23 height 23
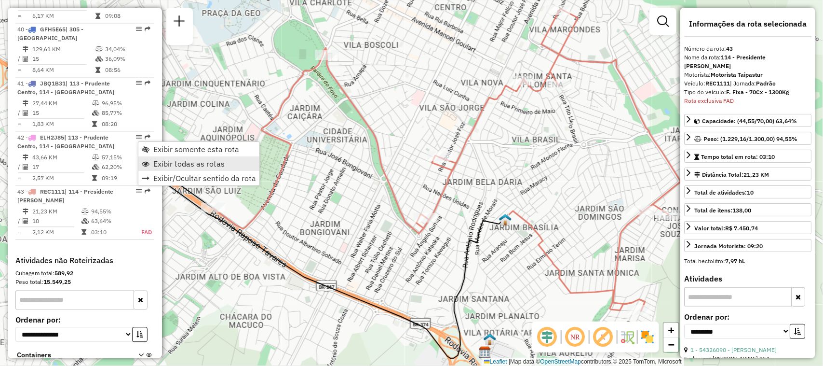
click at [163, 164] on span "Exibir todas as rotas" at bounding box center [188, 164] width 71 height 8
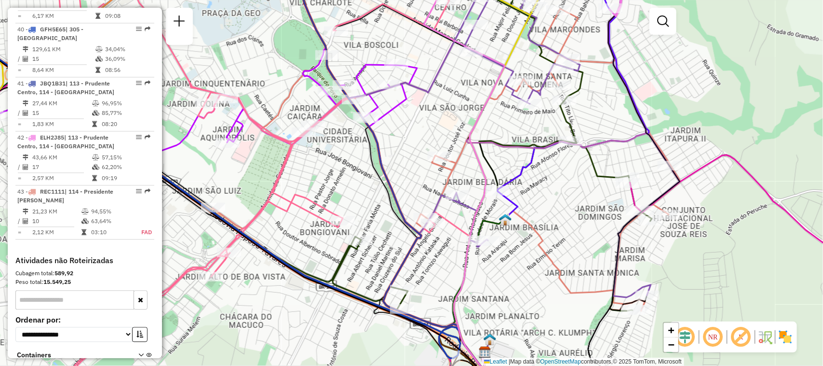
select select "**********"
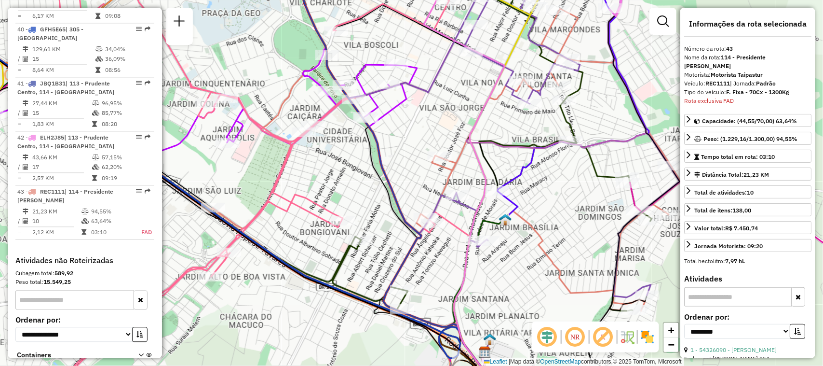
click at [579, 337] on em at bounding box center [575, 336] width 23 height 23
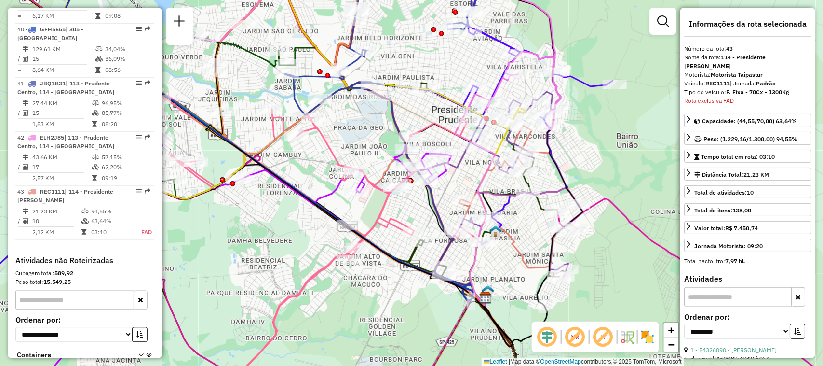
click at [575, 340] on em at bounding box center [575, 336] width 23 height 23
click at [546, 337] on em at bounding box center [547, 336] width 23 height 23
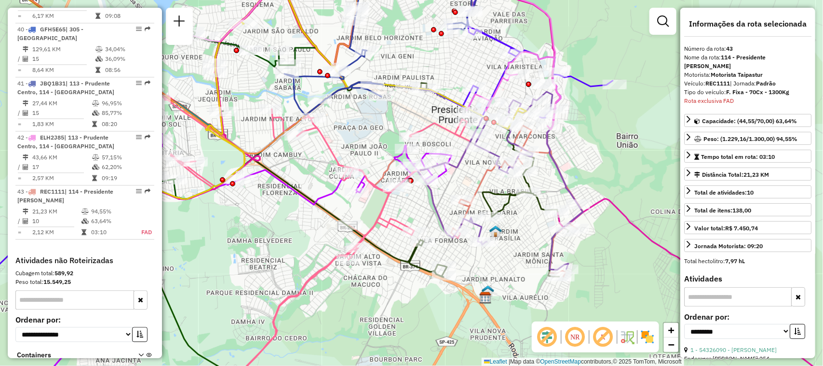
click at [601, 338] on em at bounding box center [603, 336] width 23 height 23
click at [603, 336] on em at bounding box center [603, 336] width 23 height 23
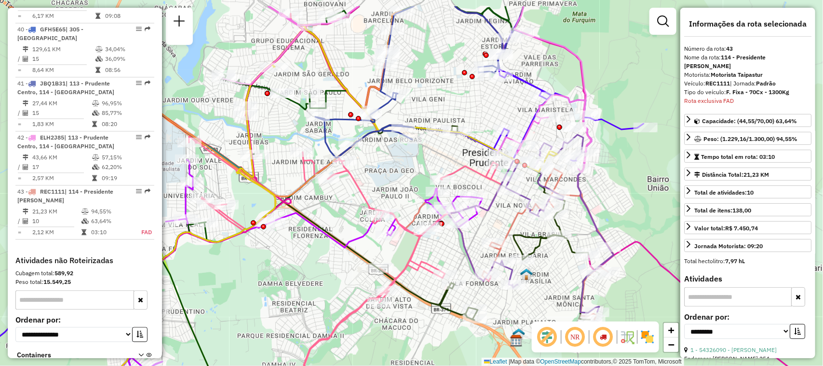
drag, startPoint x: 322, startPoint y: 211, endPoint x: 353, endPoint y: 254, distance: 52.9
click at [353, 254] on icon at bounding box center [423, 174] width 353 height 290
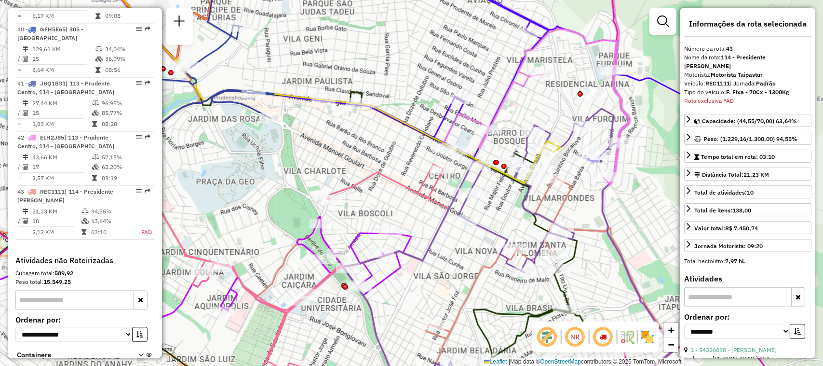
drag, startPoint x: 591, startPoint y: 168, endPoint x: 529, endPoint y: 204, distance: 71.3
click at [529, 204] on icon at bounding box center [293, 218] width 706 height 439
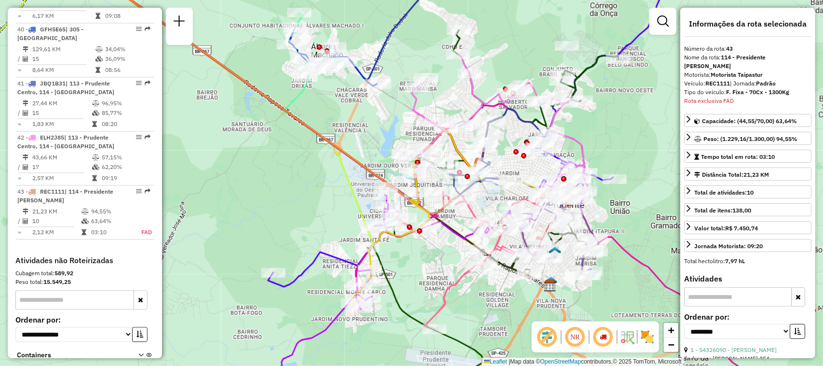
drag, startPoint x: 548, startPoint y: 300, endPoint x: 511, endPoint y: 264, distance: 51.5
click at [511, 262] on div at bounding box center [519, 258] width 24 height 10
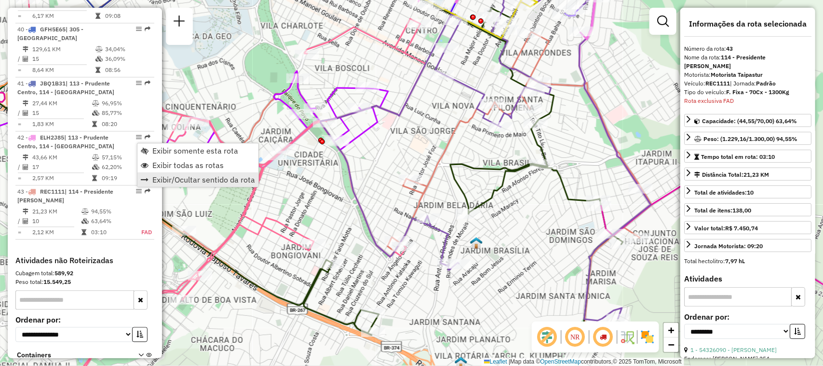
click at [168, 177] on span "Exibir/Ocultar sentido da rota" at bounding box center [203, 180] width 103 height 8
click at [158, 175] on span "Exibir/Ocultar sentido da rota" at bounding box center [202, 178] width 103 height 8
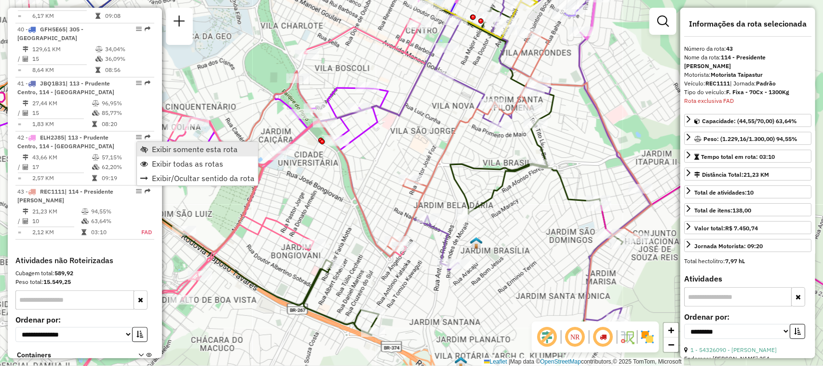
click at [151, 148] on link "Exibir somente esta rota" at bounding box center [197, 149] width 121 height 14
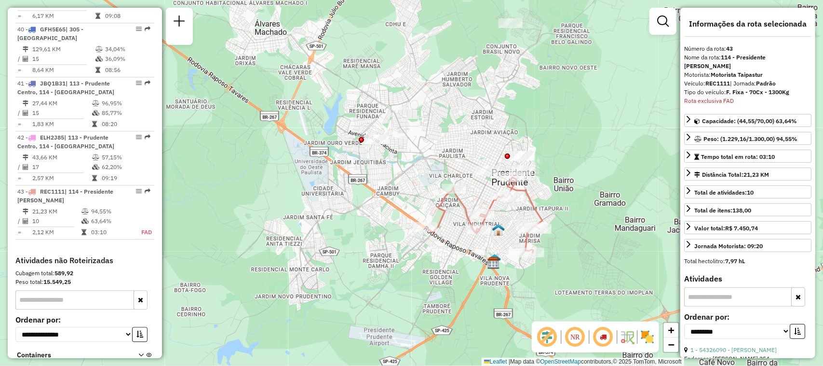
drag, startPoint x: 514, startPoint y: 245, endPoint x: 508, endPoint y: 235, distance: 11.7
click at [508, 235] on div "Janela de atendimento Grade de atendimento Capacidade Transportadoras Veículos …" at bounding box center [411, 183] width 823 height 366
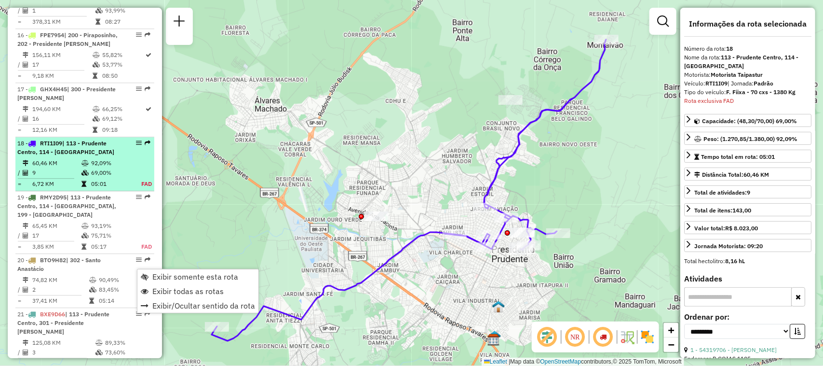
scroll to position [1305, 0]
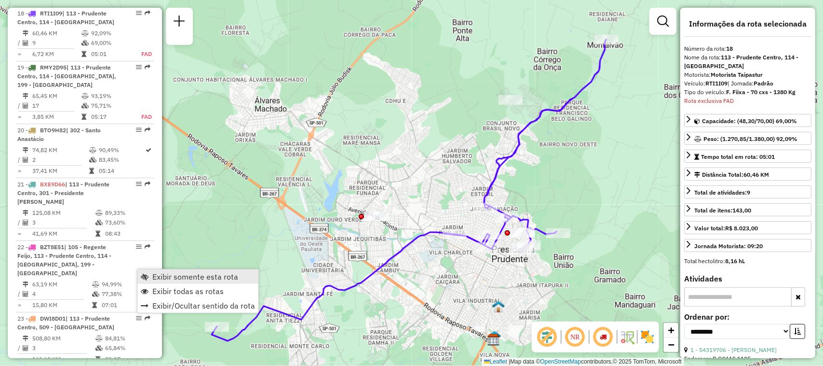
click at [153, 273] on span "Exibir somente esta rota" at bounding box center [195, 276] width 86 height 8
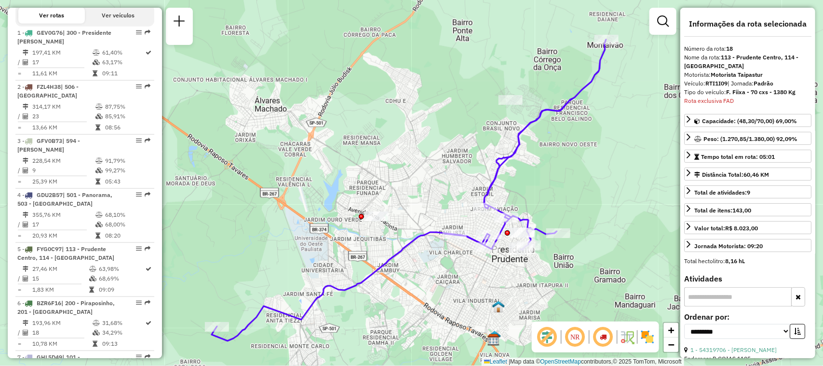
scroll to position [362, 0]
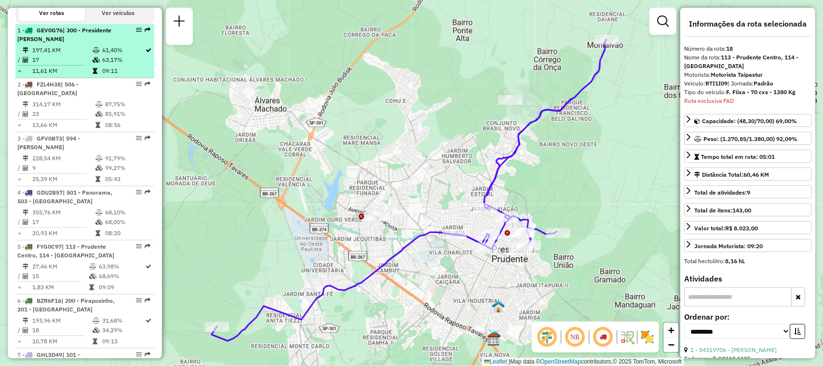
click at [137, 33] on em at bounding box center [139, 30] width 6 height 6
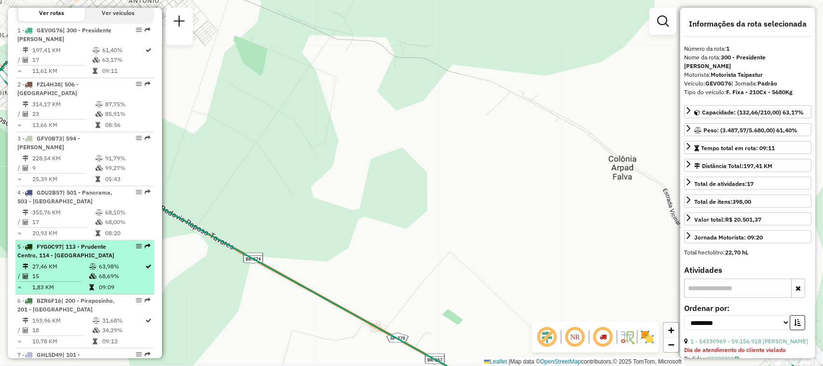
click at [136, 244] on em at bounding box center [139, 246] width 6 height 6
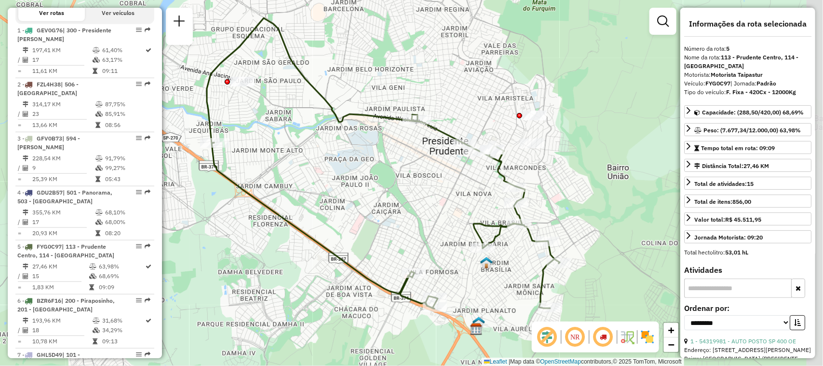
drag, startPoint x: 381, startPoint y: 163, endPoint x: 356, endPoint y: 193, distance: 39.4
click at [356, 193] on div "Janela de atendimento Grade de atendimento Capacidade Transportadoras Veículos …" at bounding box center [411, 183] width 823 height 366
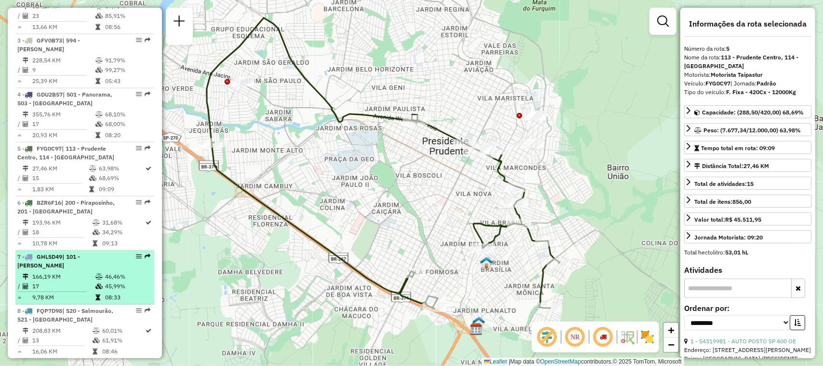
scroll to position [482, 0]
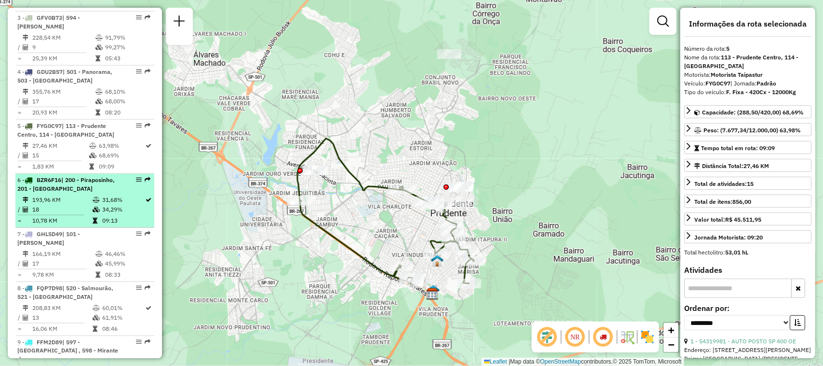
click at [137, 180] on em at bounding box center [139, 180] width 6 height 6
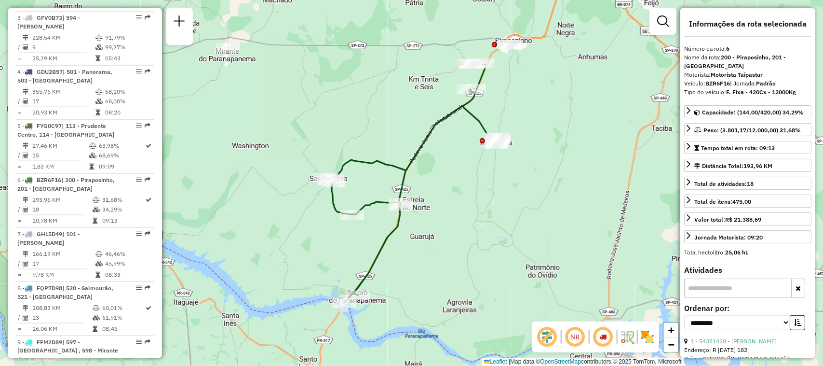
click at [611, 332] on em at bounding box center [603, 336] width 23 height 23
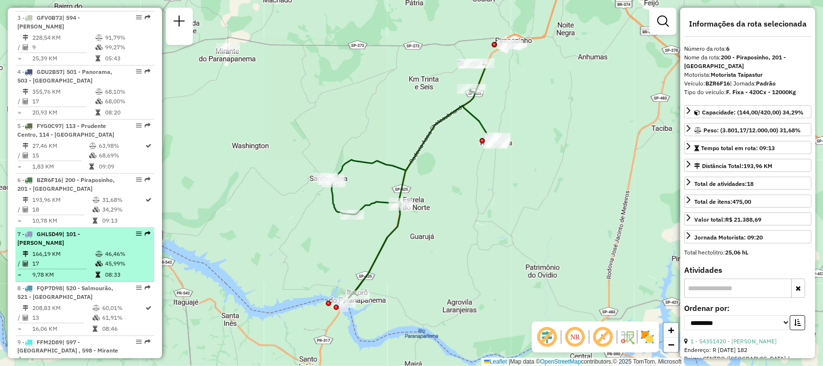
click at [136, 234] on em at bounding box center [139, 234] width 6 height 6
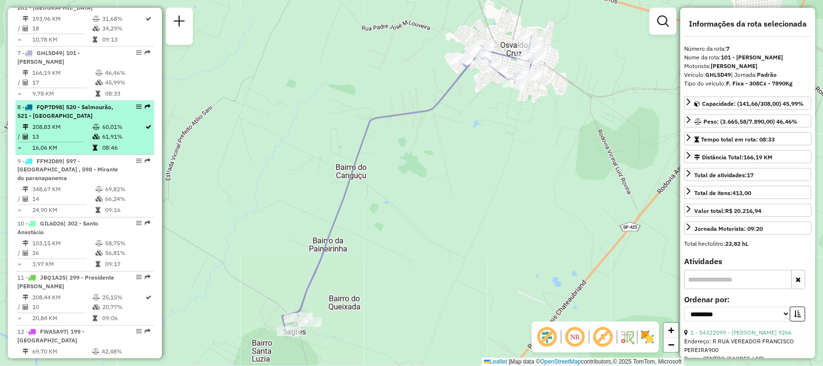
scroll to position [723, 0]
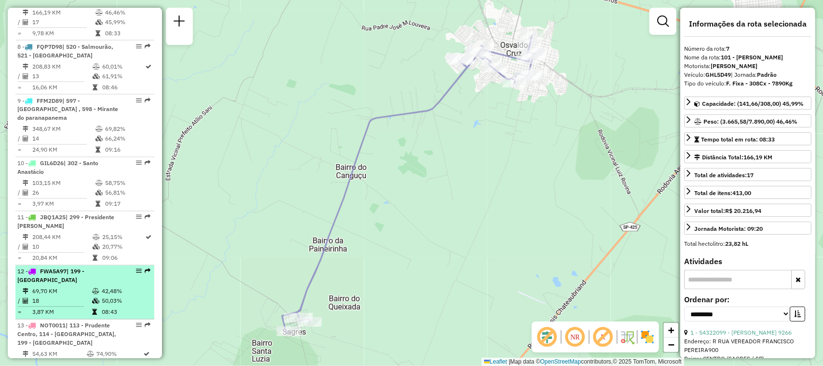
click at [136, 271] on em at bounding box center [139, 271] width 6 height 6
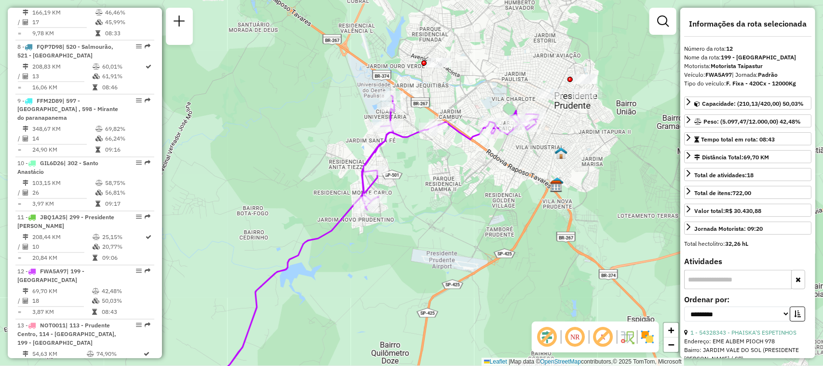
drag, startPoint x: 536, startPoint y: 181, endPoint x: 451, endPoint y: 234, distance: 100.5
click at [451, 234] on div "Janela de atendimento Grade de atendimento Capacidade Transportadoras Veículos …" at bounding box center [411, 183] width 823 height 366
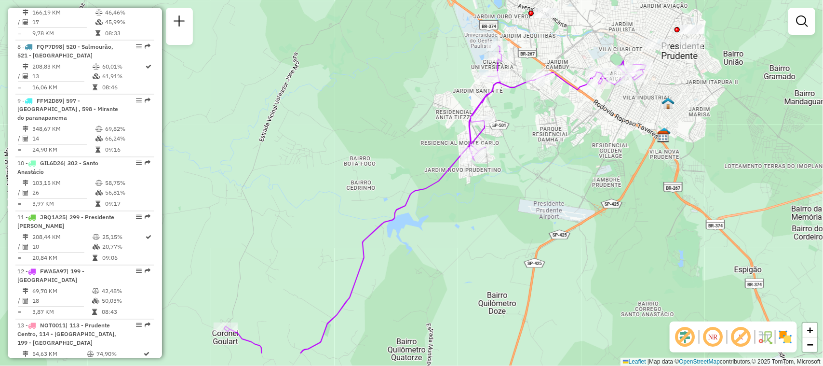
drag, startPoint x: 451, startPoint y: 234, endPoint x: 558, endPoint y: 183, distance: 118.4
click at [558, 183] on div "Janela de atendimento Grade de atendimento Capacidade Transportadoras Veículos …" at bounding box center [411, 183] width 823 height 366
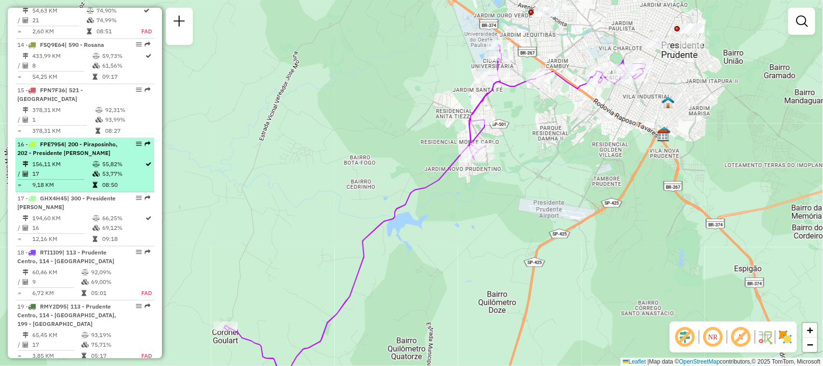
scroll to position [1085, 0]
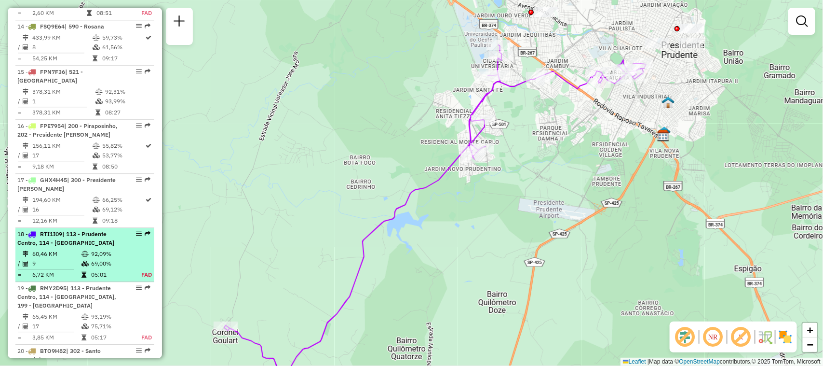
click at [138, 234] on em at bounding box center [139, 234] width 6 height 6
select select "**********"
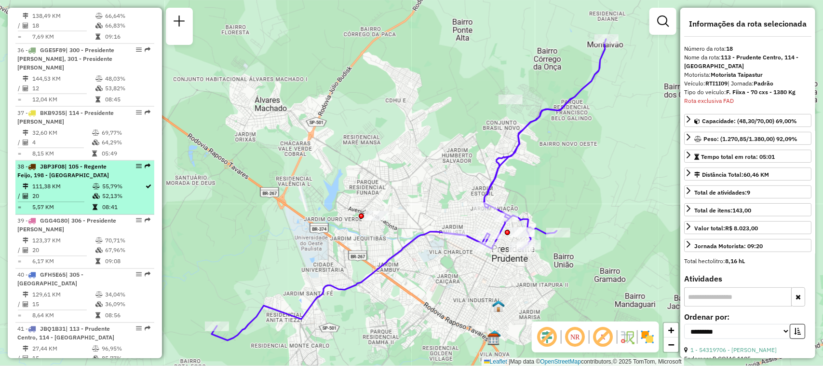
scroll to position [2330, 0]
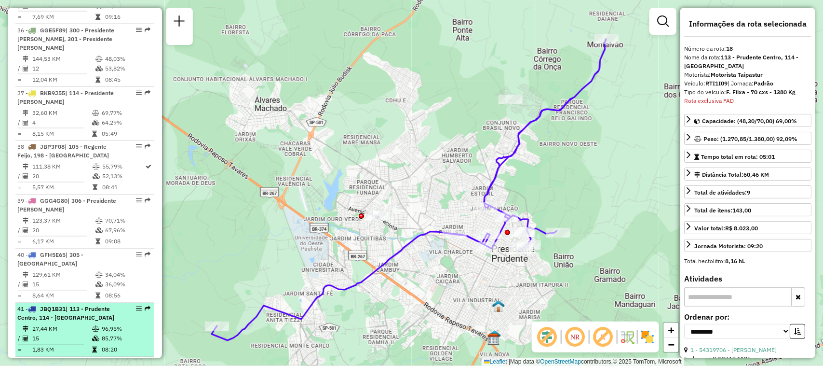
click at [136, 306] on em at bounding box center [139, 309] width 6 height 6
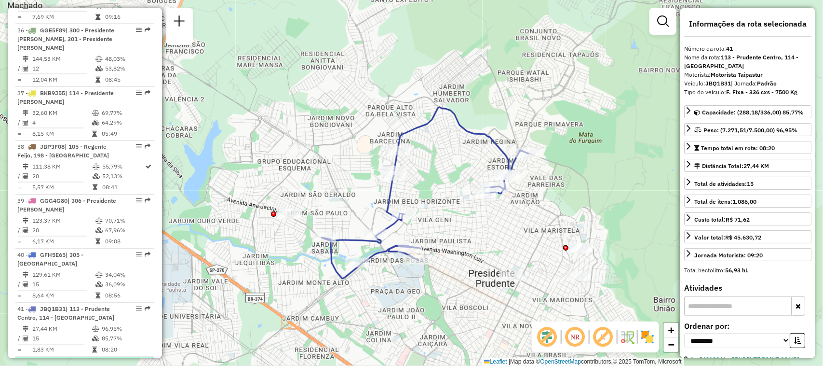
click at [136, 360] on em at bounding box center [139, 363] width 6 height 6
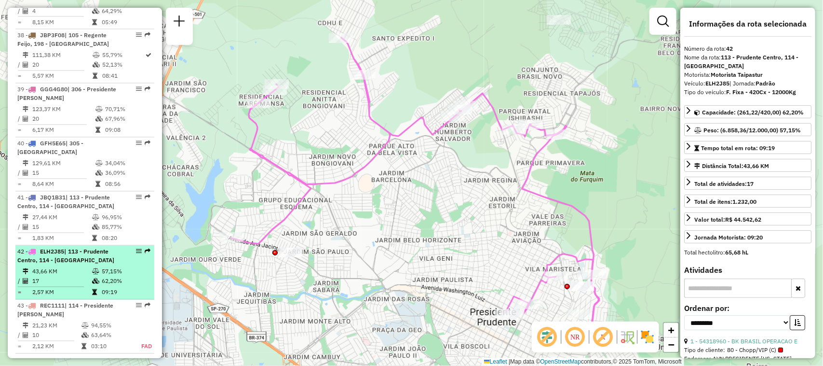
scroll to position [2451, 0]
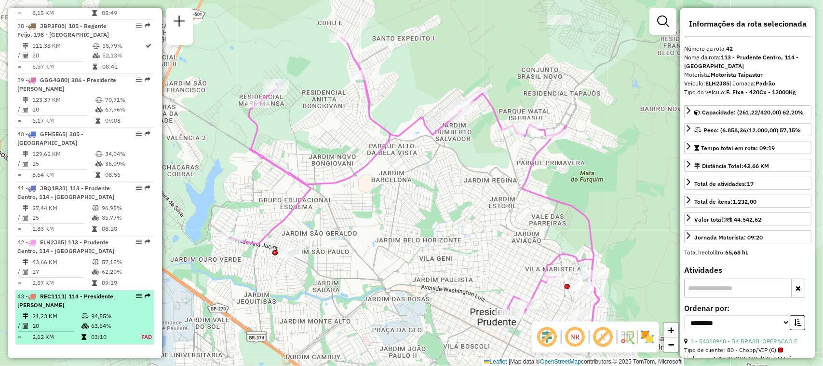
click at [138, 293] on em at bounding box center [139, 296] width 6 height 6
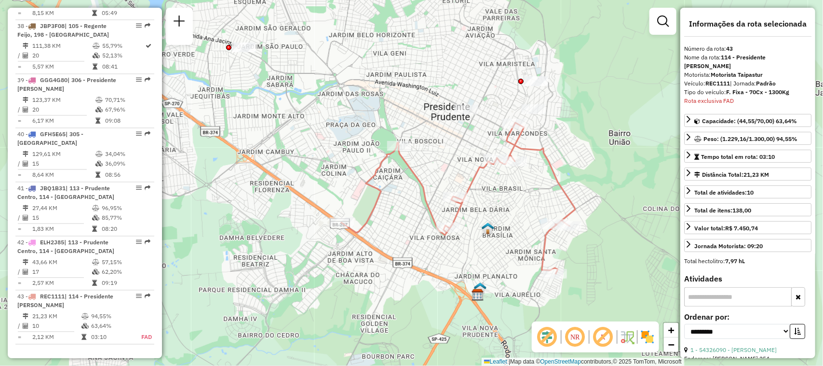
scroll to position [2556, 0]
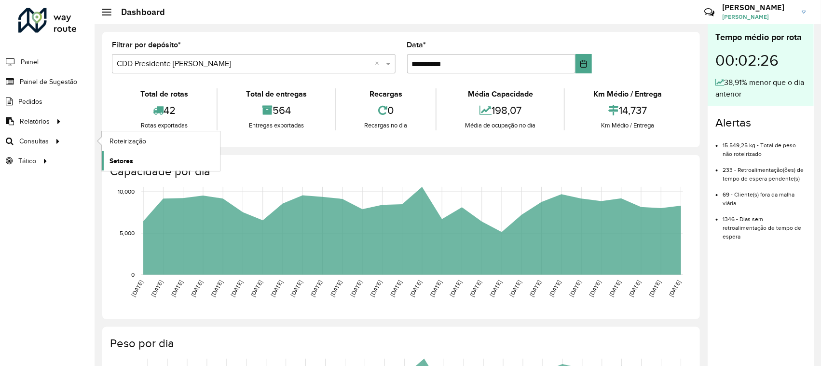
click at [124, 161] on span "Setores" at bounding box center [121, 161] width 24 height 10
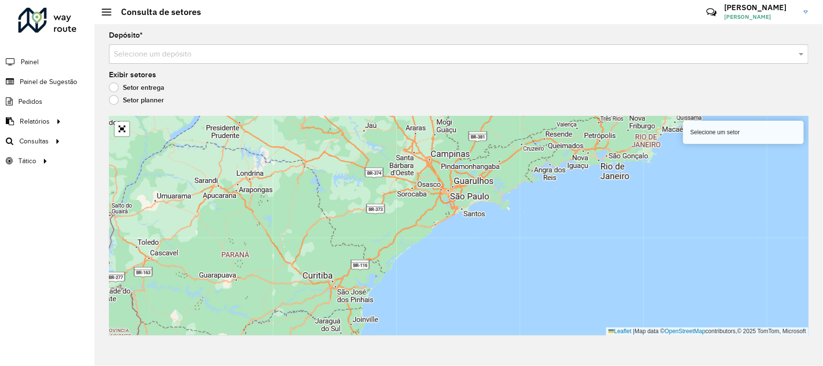
click at [394, 56] on input "text" at bounding box center [449, 55] width 671 height 12
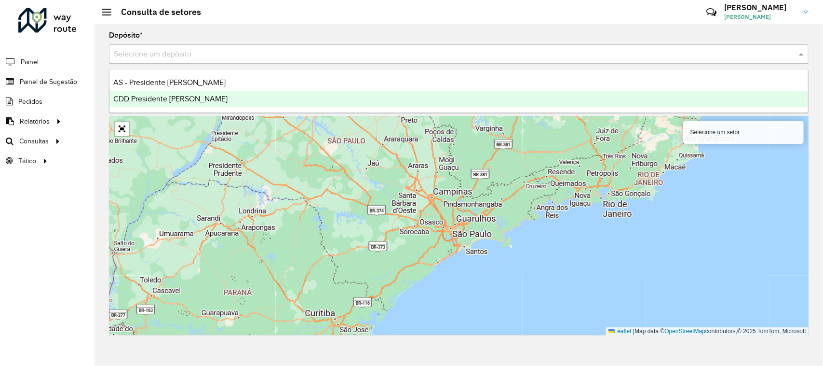
click at [383, 96] on div "CDD Presidente [PERSON_NAME]" at bounding box center [458, 99] width 699 height 16
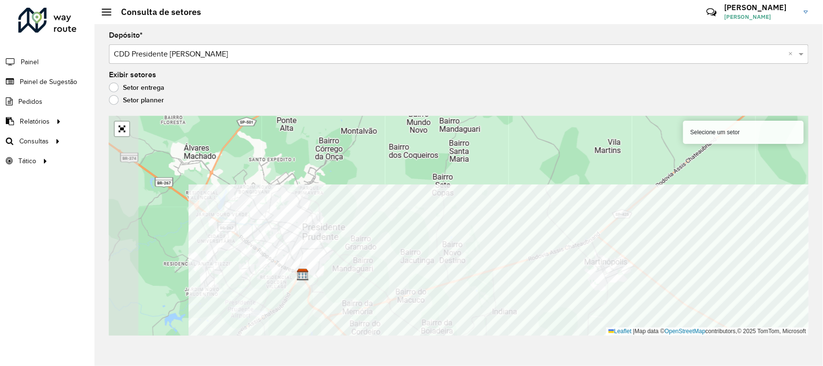
click at [673, 353] on div "Depósito * Selecione um depósito × CDD Presidente Prudente × Exibir setores Set…" at bounding box center [459, 194] width 729 height 341
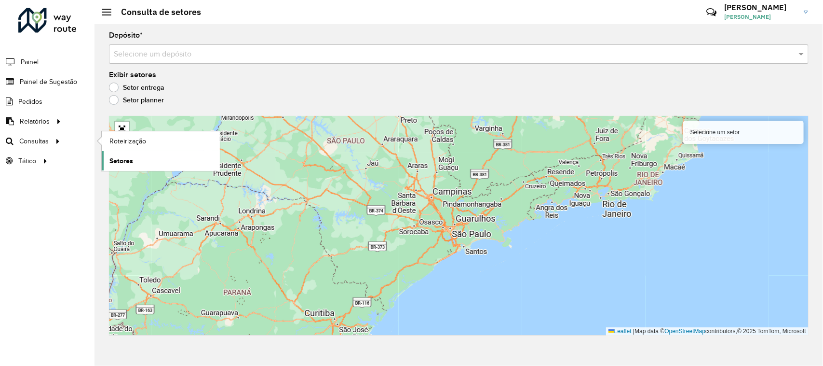
click at [148, 160] on link "Setores" at bounding box center [161, 160] width 118 height 19
click at [126, 164] on span "Setores" at bounding box center [121, 161] width 24 height 10
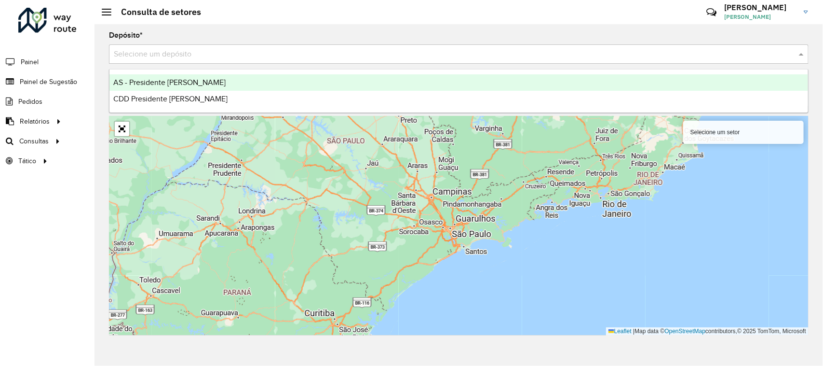
click at [354, 50] on input "text" at bounding box center [449, 55] width 671 height 12
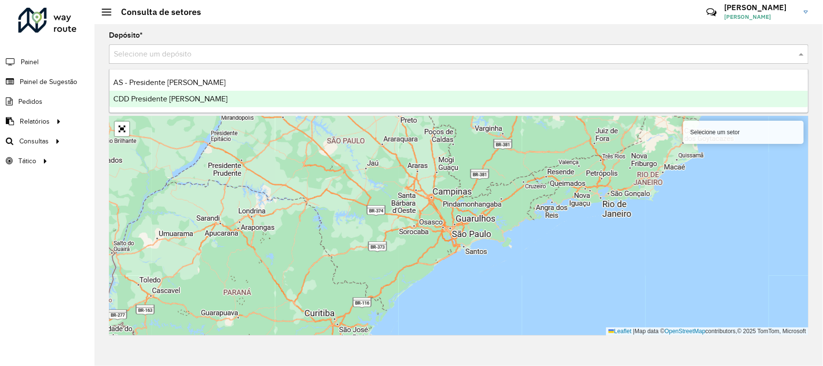
click at [318, 98] on div "CDD Presidente [PERSON_NAME]" at bounding box center [458, 99] width 699 height 16
